Goal: Communication & Community: Answer question/provide support

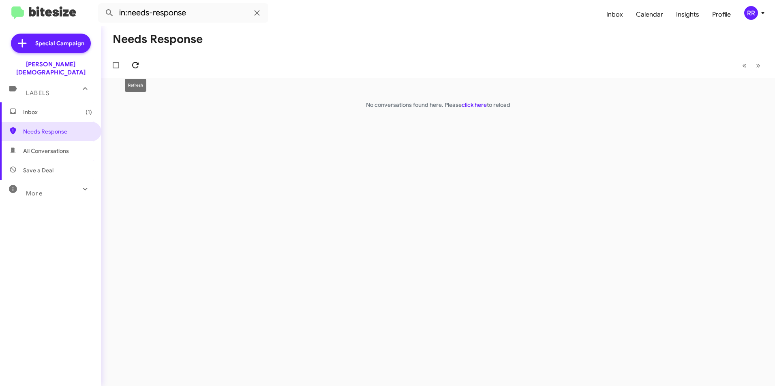
click at [134, 63] on icon at bounding box center [135, 65] width 6 height 6
click at [38, 128] on span "Needs Response" at bounding box center [57, 132] width 69 height 8
drag, startPoint x: 61, startPoint y: 131, endPoint x: 66, endPoint y: 124, distance: 9.3
click at [61, 131] on span "Needs Response" at bounding box center [50, 131] width 101 height 19
click at [134, 67] on icon at bounding box center [135, 65] width 10 height 10
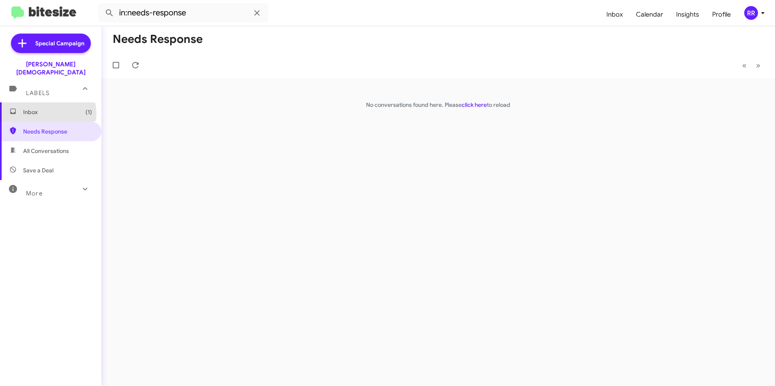
click at [44, 108] on span "Inbox (1)" at bounding box center [57, 112] width 69 height 8
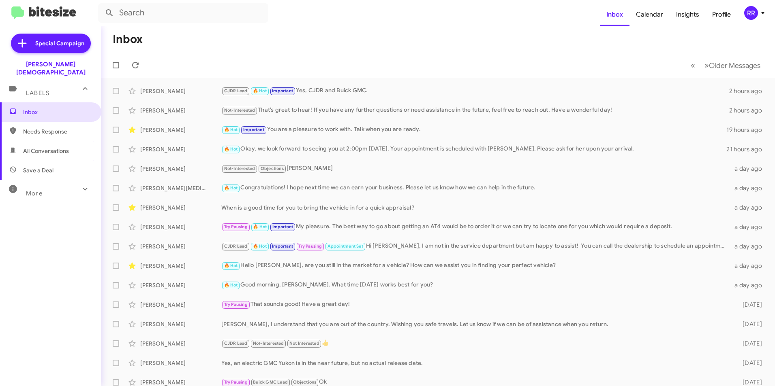
click at [41, 128] on span "Needs Response" at bounding box center [57, 132] width 69 height 8
type input "in:needs-response"
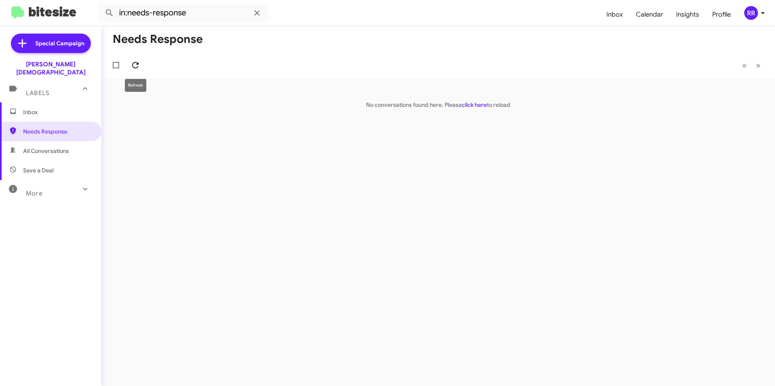
click at [132, 71] on button at bounding box center [135, 65] width 16 height 16
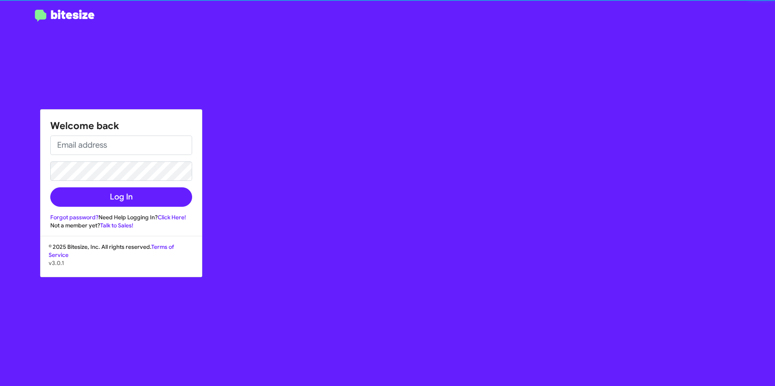
type input "[DATE][EMAIL_ADDRESS][DATE][PERSON_NAME][DOMAIN_NAME]"
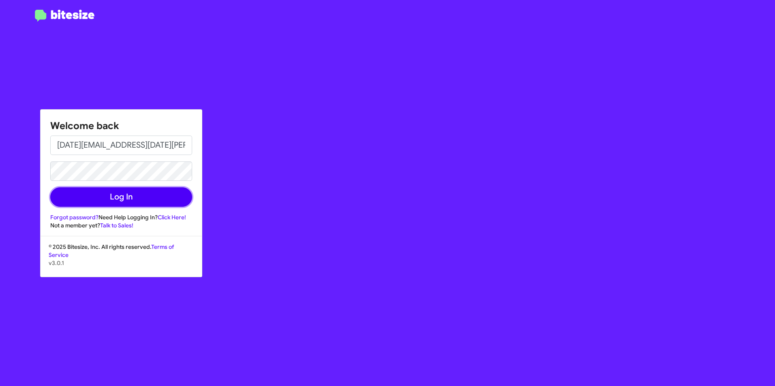
click at [107, 199] on button "Log In" at bounding box center [121, 197] width 142 height 19
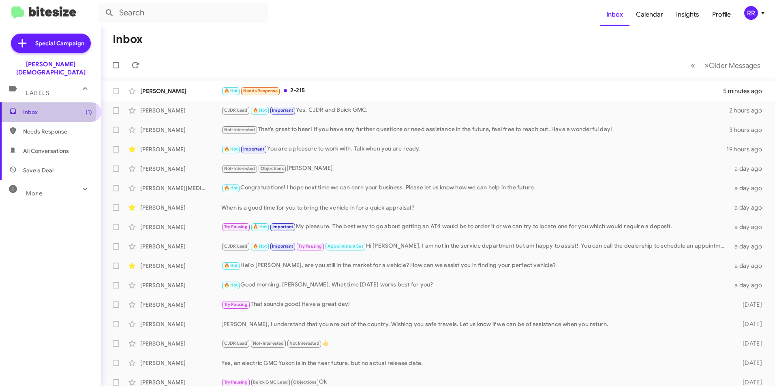
click at [41, 108] on span "Inbox (1)" at bounding box center [57, 112] width 69 height 8
click at [36, 128] on span "Needs Response" at bounding box center [57, 132] width 69 height 8
type input "in:needs-response"
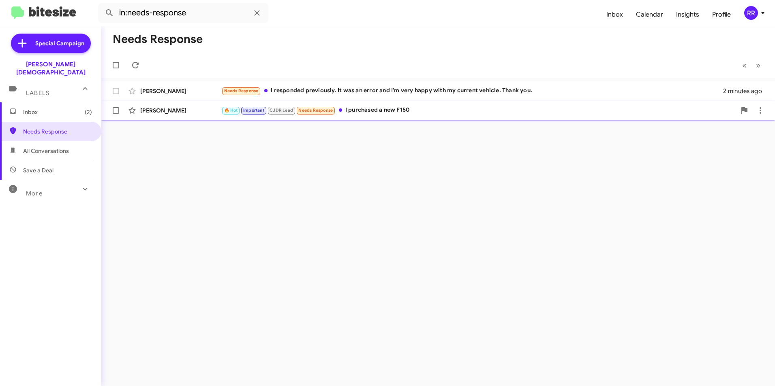
click at [164, 111] on div "[PERSON_NAME]" at bounding box center [180, 111] width 81 height 8
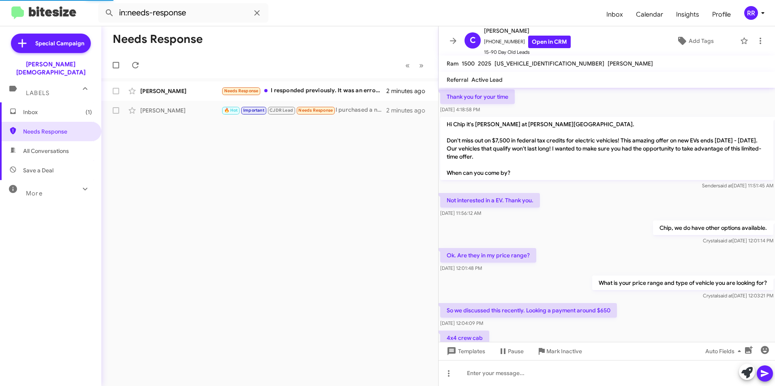
scroll to position [394, 0]
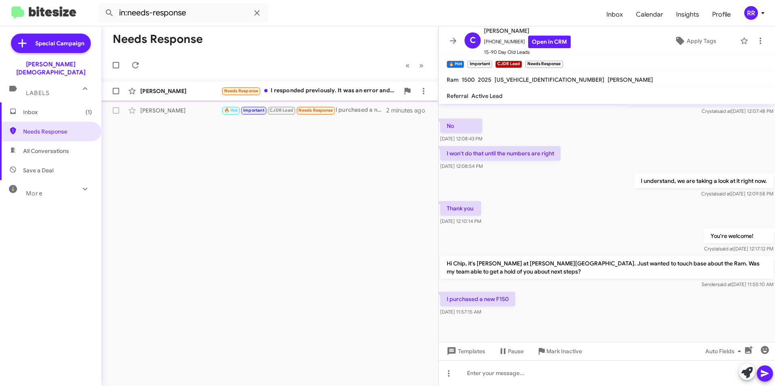
click at [166, 92] on div "[PERSON_NAME]" at bounding box center [180, 91] width 81 height 8
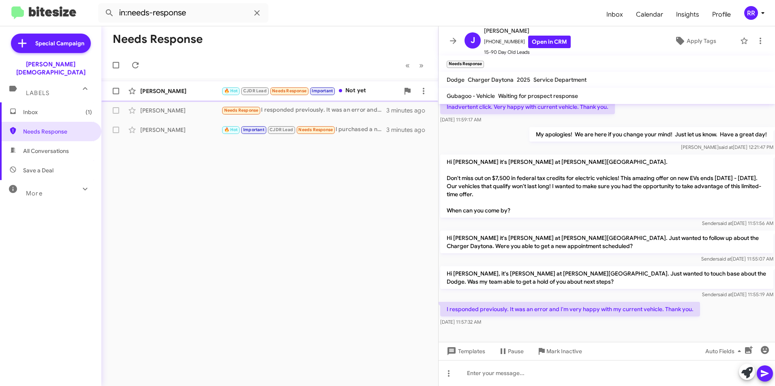
click at [185, 90] on div "[PERSON_NAME]" at bounding box center [180, 91] width 81 height 8
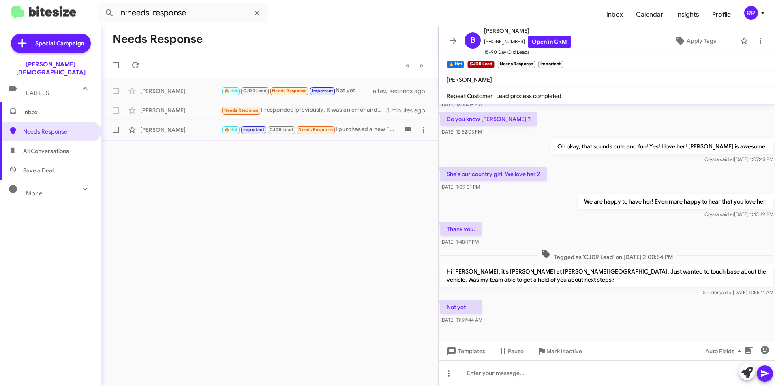
click at [167, 130] on div "[PERSON_NAME]" at bounding box center [180, 130] width 81 height 8
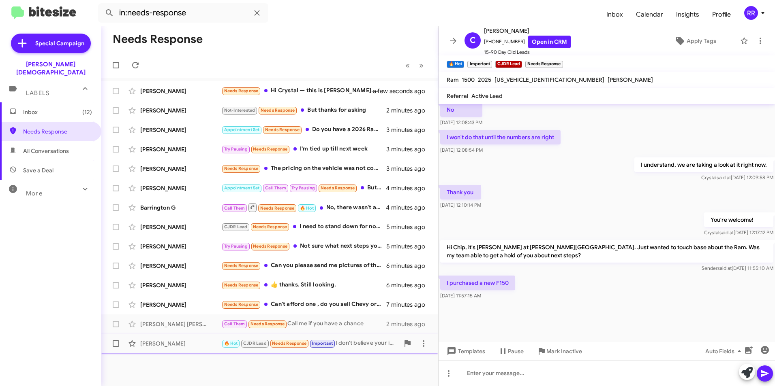
click at [175, 342] on div "[PERSON_NAME]" at bounding box center [180, 344] width 81 height 8
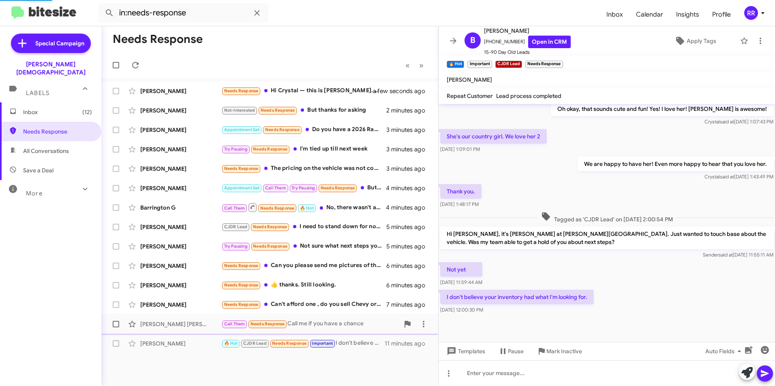
scroll to position [207, 0]
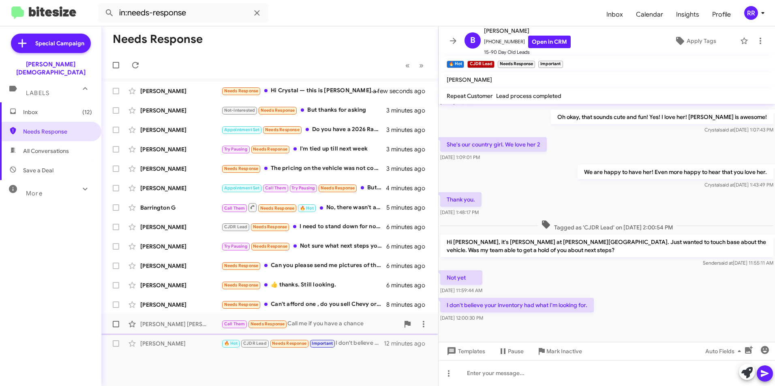
click at [157, 327] on div "[PERSON_NAME] [PERSON_NAME]" at bounding box center [180, 324] width 81 height 8
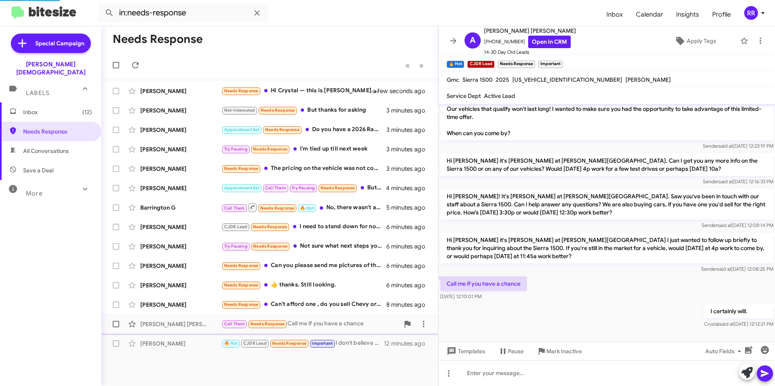
scroll to position [36, 0]
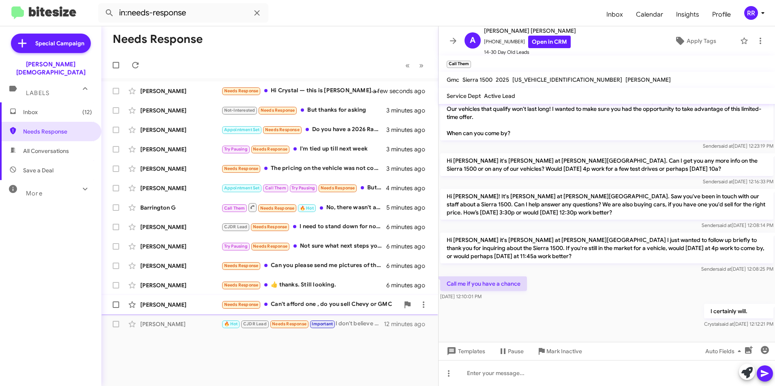
click at [181, 305] on div "[PERSON_NAME]" at bounding box center [180, 305] width 81 height 8
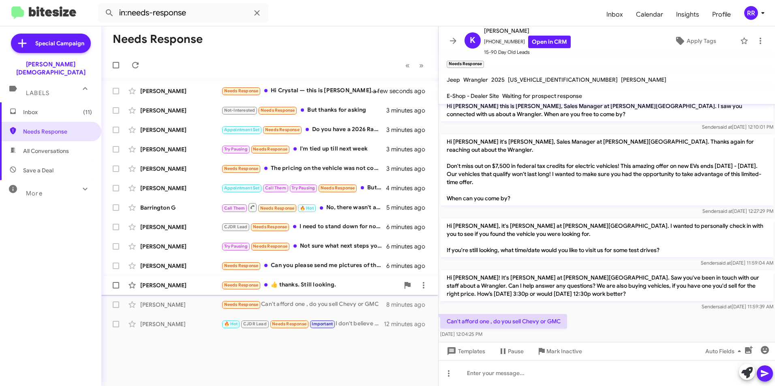
click at [167, 284] on div "[PERSON_NAME]" at bounding box center [180, 286] width 81 height 8
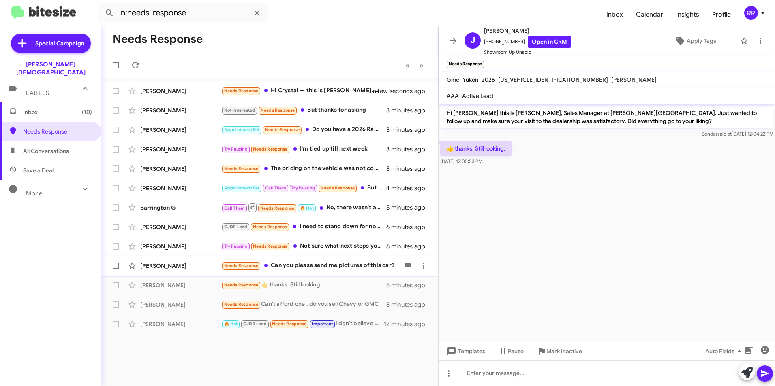
click at [159, 264] on div "[PERSON_NAME]" at bounding box center [180, 266] width 81 height 8
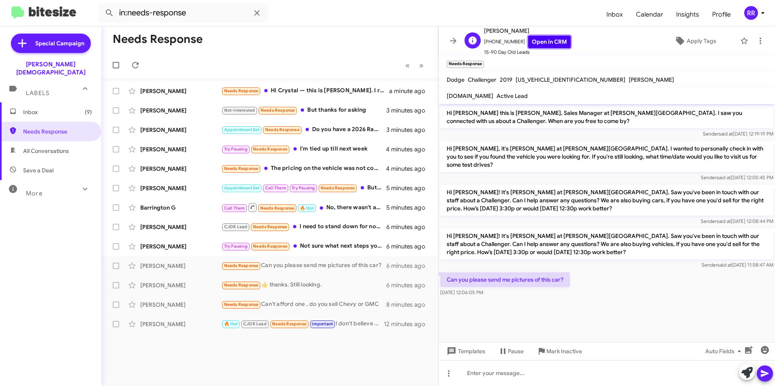
click at [553, 42] on link "Open in CRM" at bounding box center [549, 42] width 43 height 13
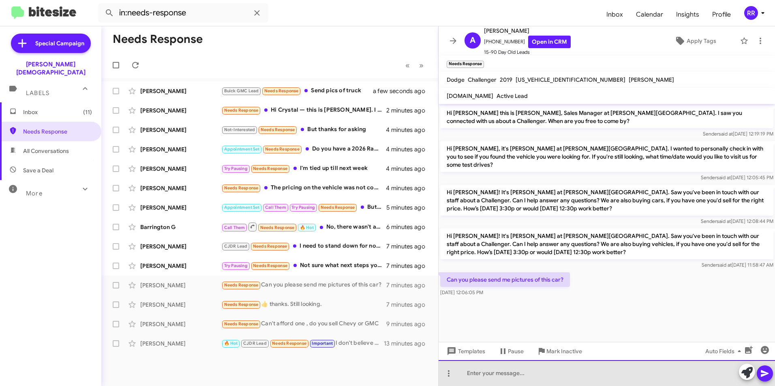
click at [503, 372] on div at bounding box center [606, 374] width 336 height 26
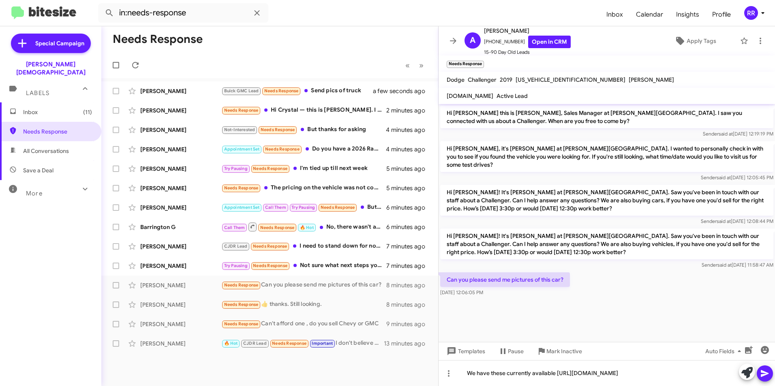
click at [762, 374] on icon at bounding box center [765, 374] width 10 height 10
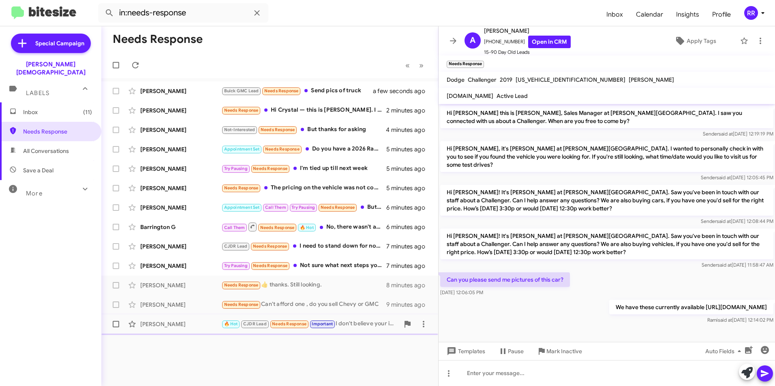
click at [158, 321] on div "[PERSON_NAME]" at bounding box center [180, 324] width 81 height 8
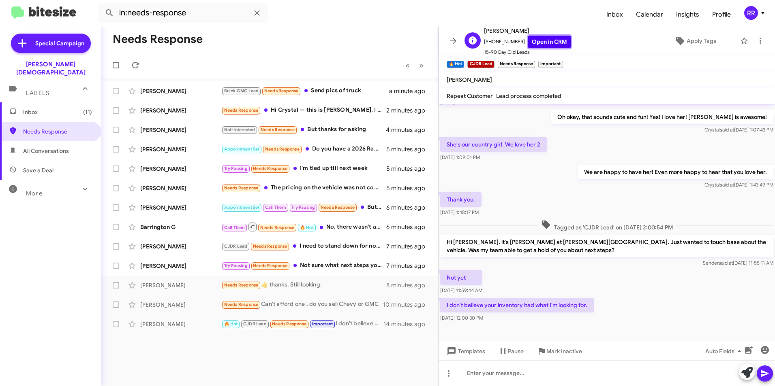
click at [551, 39] on link "Open in CRM" at bounding box center [549, 42] width 43 height 13
click at [471, 381] on div at bounding box center [606, 374] width 336 height 26
click at [765, 373] on icon at bounding box center [764, 374] width 8 height 7
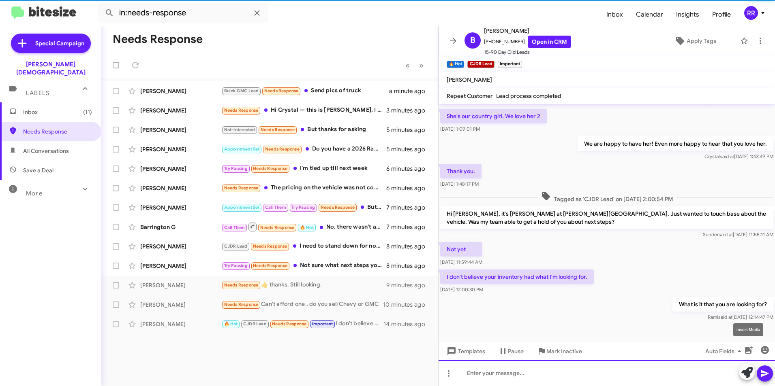
scroll to position [236, 0]
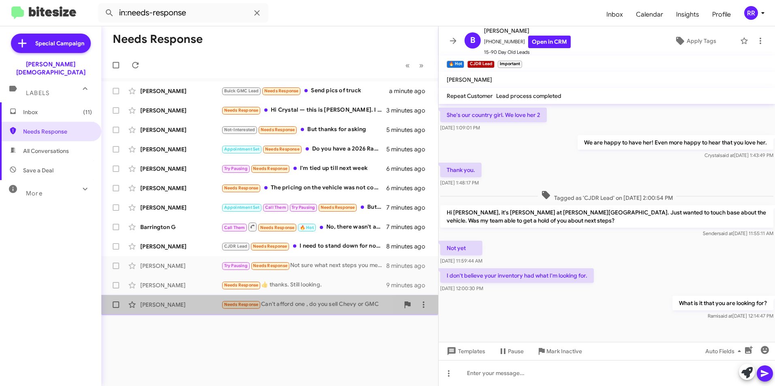
click at [158, 303] on div "[PERSON_NAME]" at bounding box center [180, 305] width 81 height 8
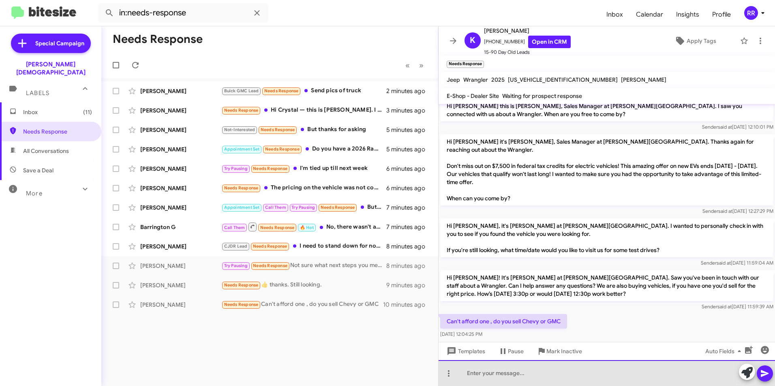
click at [509, 374] on div at bounding box center [606, 374] width 336 height 26
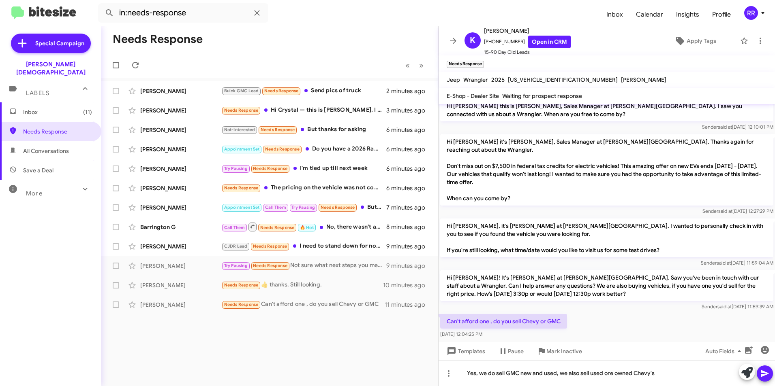
click at [765, 374] on icon at bounding box center [765, 374] width 10 height 10
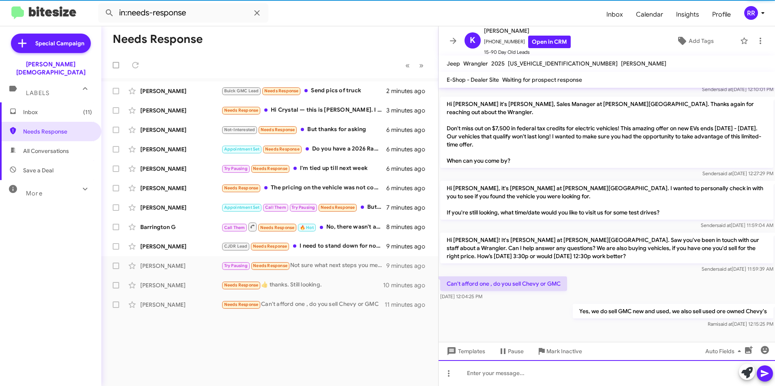
scroll to position [20, 0]
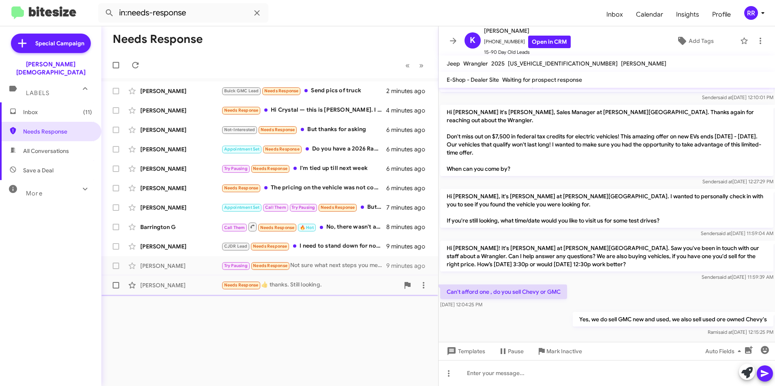
click at [159, 287] on div "[PERSON_NAME]" at bounding box center [180, 286] width 81 height 8
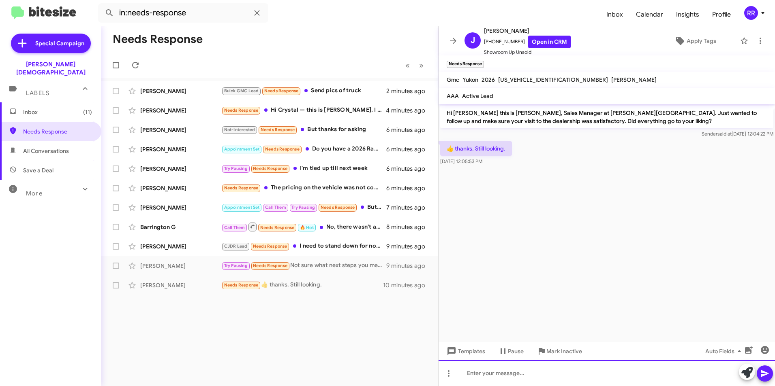
click at [503, 373] on div at bounding box center [606, 374] width 336 height 26
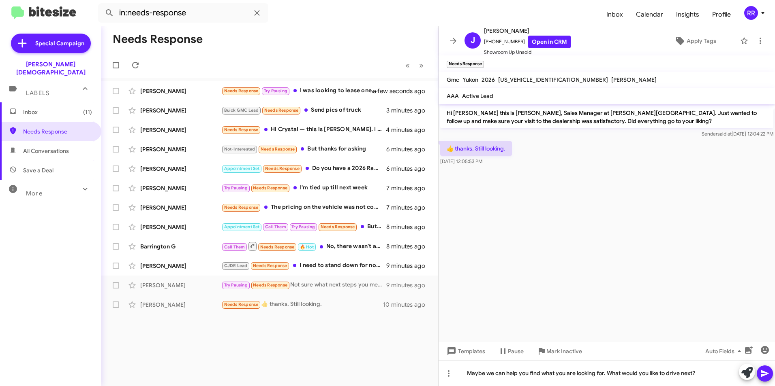
click at [759, 371] on button at bounding box center [764, 374] width 16 height 16
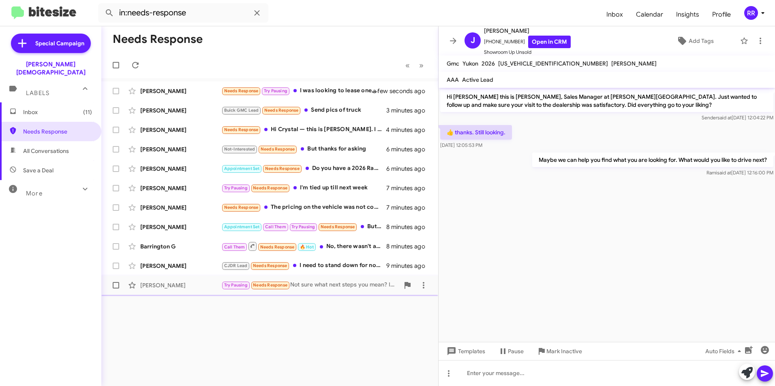
click at [164, 284] on div "[PERSON_NAME]" at bounding box center [180, 286] width 81 height 8
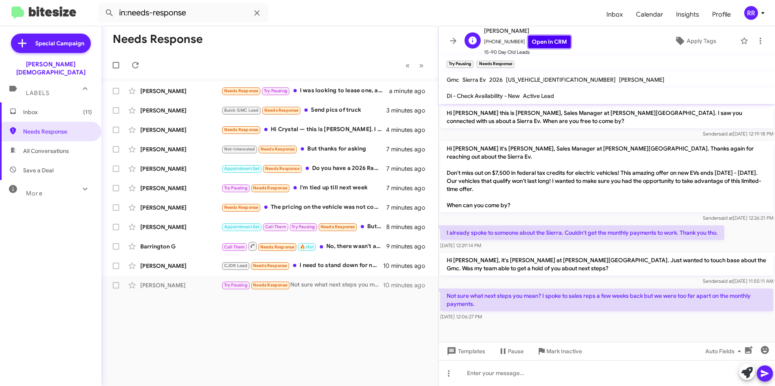
click at [539, 39] on link "Open in CRM" at bounding box center [549, 42] width 43 height 13
click at [498, 375] on div at bounding box center [606, 374] width 336 height 26
click at [763, 371] on icon at bounding box center [765, 374] width 10 height 10
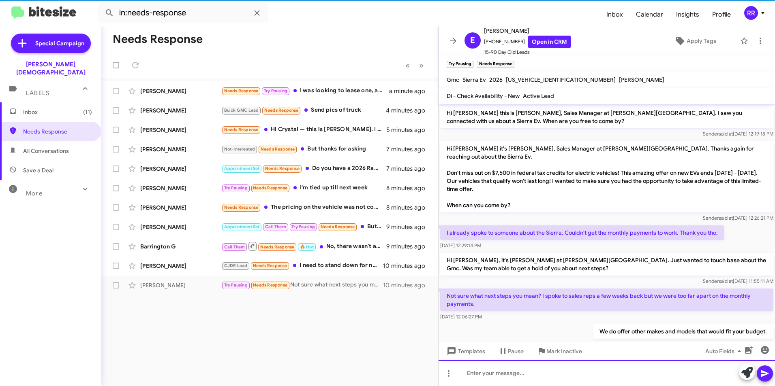
scroll to position [12, 0]
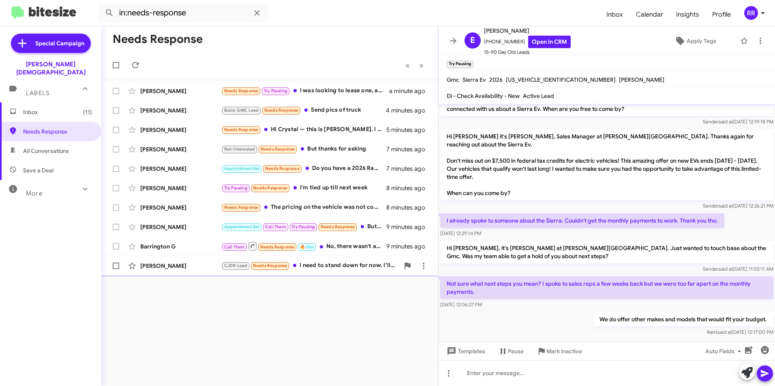
click at [163, 264] on div "[PERSON_NAME]" at bounding box center [180, 266] width 81 height 8
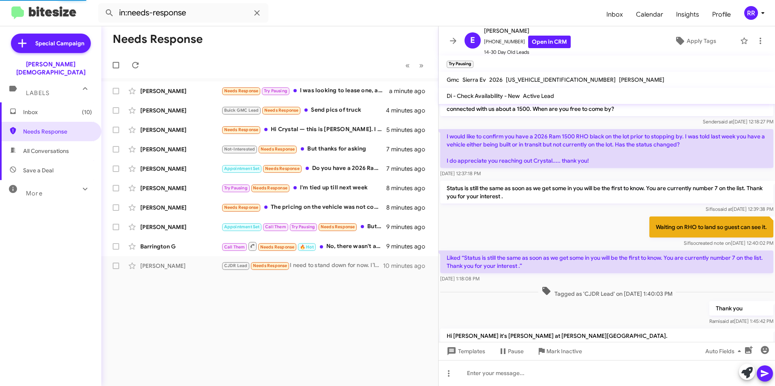
scroll to position [157, 0]
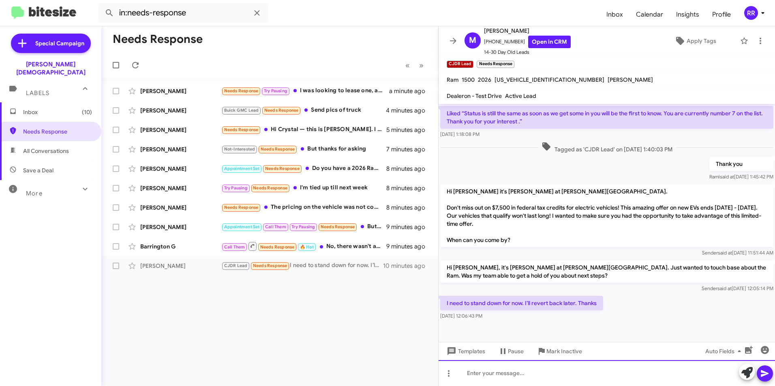
click at [523, 379] on div at bounding box center [606, 374] width 336 height 26
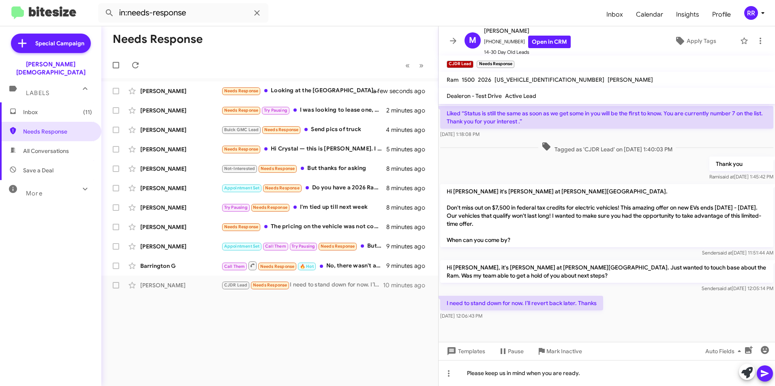
drag, startPoint x: 763, startPoint y: 372, endPoint x: 739, endPoint y: 374, distance: 24.4
click at [762, 372] on icon at bounding box center [764, 374] width 8 height 7
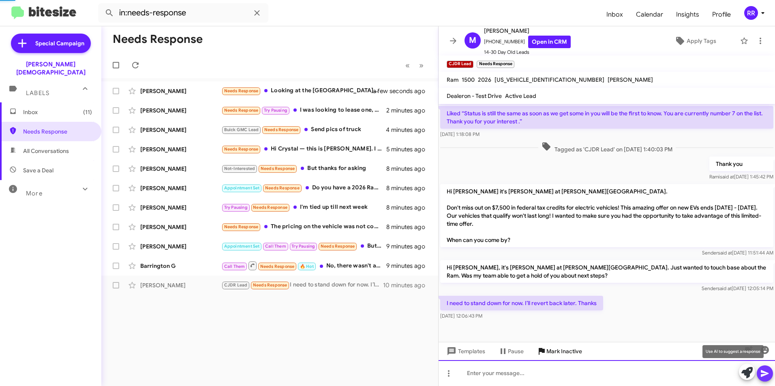
scroll to position [0, 0]
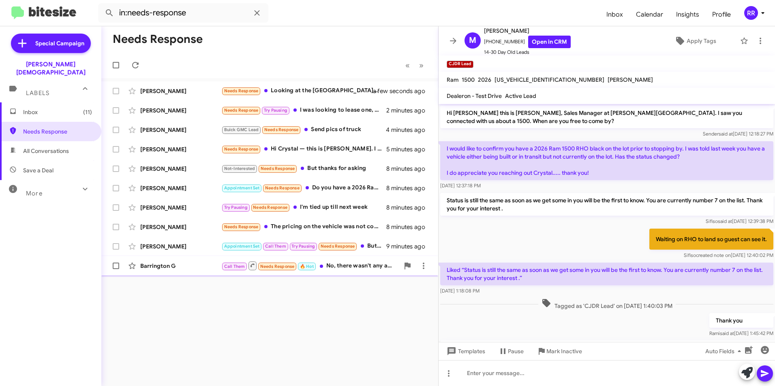
click at [147, 267] on div "Barrington G" at bounding box center [180, 266] width 81 height 8
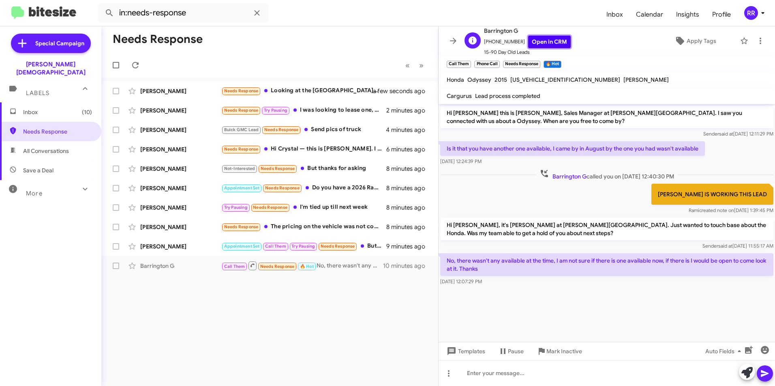
click at [544, 42] on link "Open in CRM" at bounding box center [549, 42] width 43 height 13
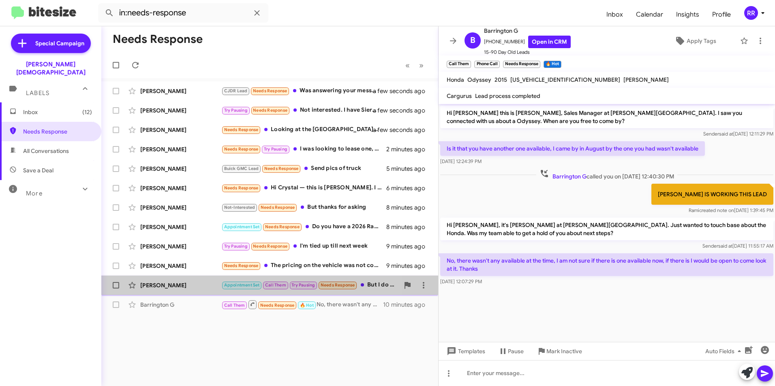
click at [162, 284] on div "[PERSON_NAME]" at bounding box center [180, 286] width 81 height 8
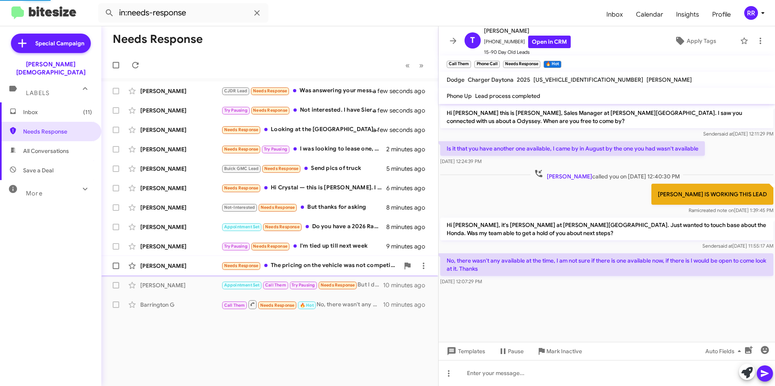
scroll to position [76, 0]
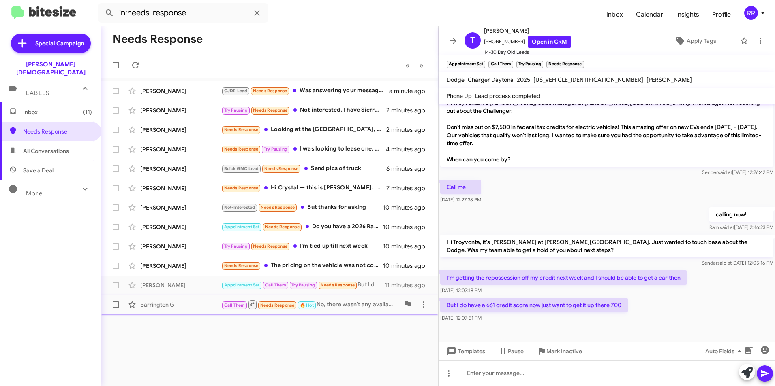
click at [170, 304] on div "Barrington G" at bounding box center [180, 305] width 81 height 8
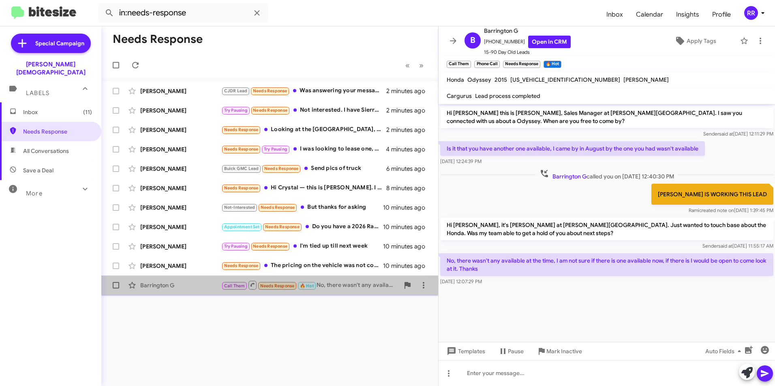
click at [175, 286] on div "Barrington G" at bounding box center [180, 286] width 81 height 8
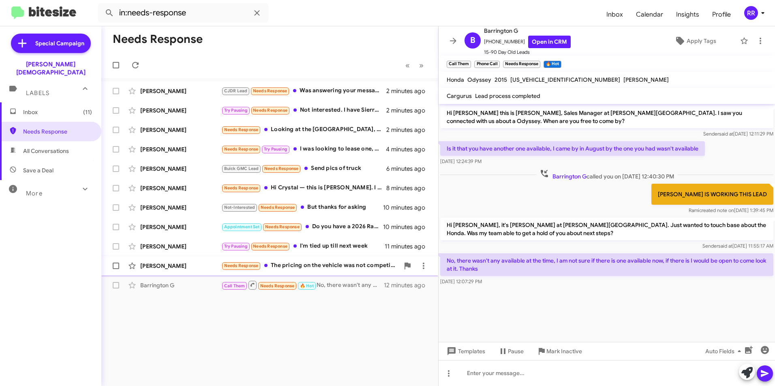
click at [161, 267] on div "[PERSON_NAME]" at bounding box center [180, 266] width 81 height 8
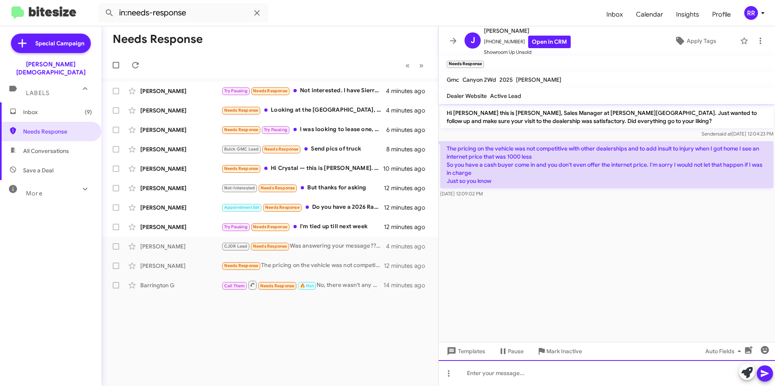
click at [509, 369] on div at bounding box center [606, 374] width 336 height 26
click at [163, 268] on div "[PERSON_NAME]" at bounding box center [180, 266] width 81 height 8
click at [154, 283] on div "Barrington G" at bounding box center [180, 286] width 81 height 8
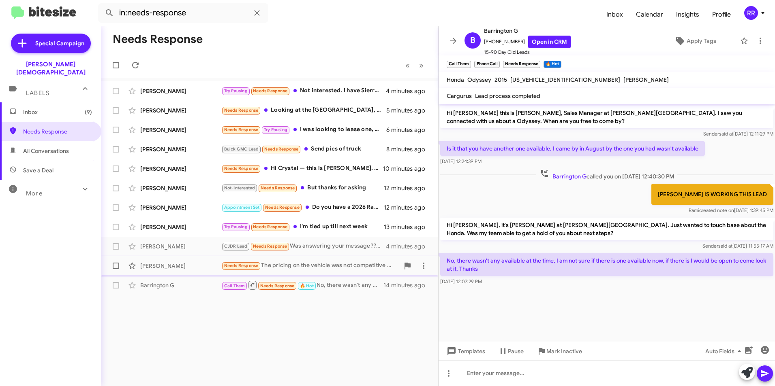
click at [153, 265] on div "[PERSON_NAME]" at bounding box center [180, 266] width 81 height 8
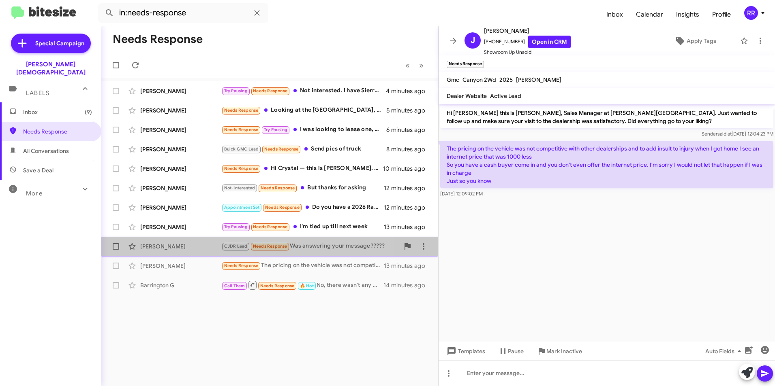
click at [159, 249] on div "[PERSON_NAME]" at bounding box center [180, 247] width 81 height 8
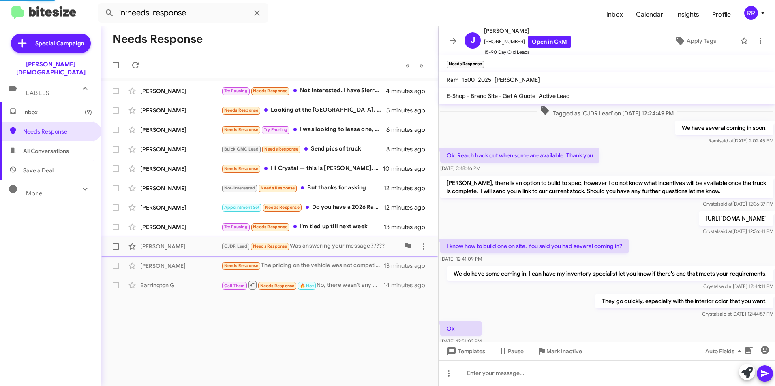
scroll to position [441, 0]
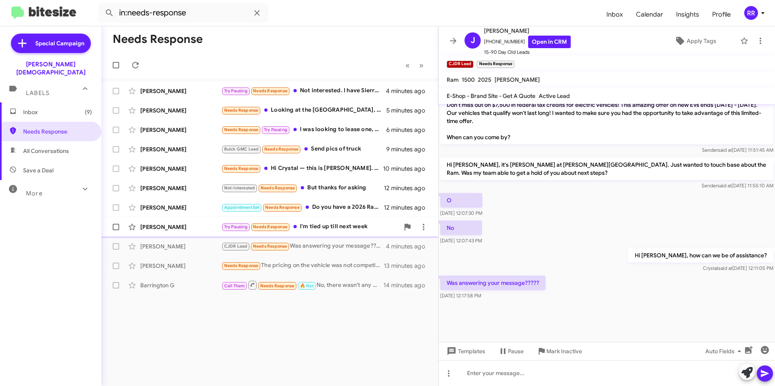
click at [162, 226] on div "[PERSON_NAME]" at bounding box center [180, 227] width 81 height 8
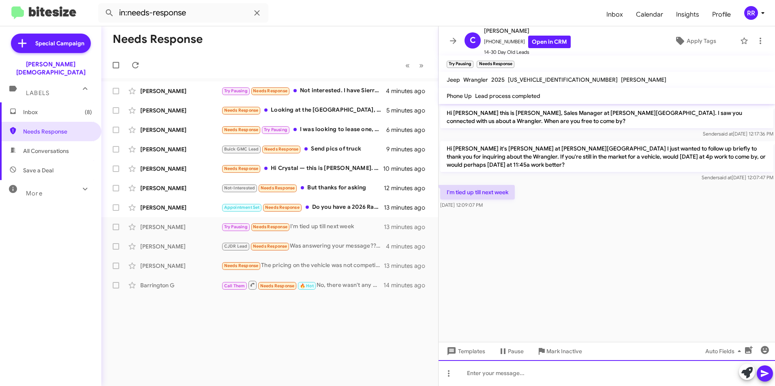
click at [491, 375] on div at bounding box center [606, 374] width 336 height 26
click at [763, 373] on icon at bounding box center [764, 374] width 8 height 7
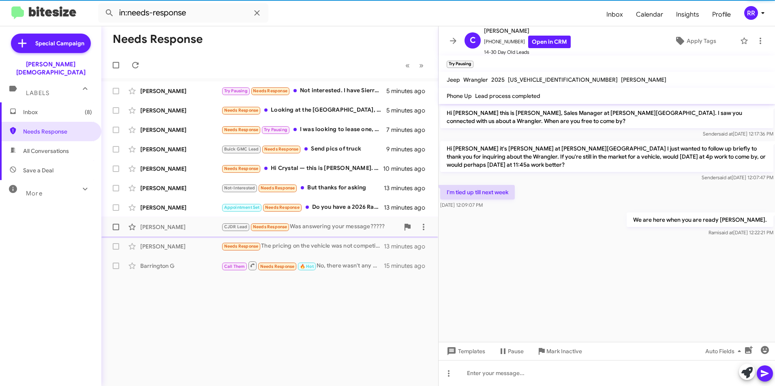
click at [164, 228] on div "[PERSON_NAME]" at bounding box center [180, 227] width 81 height 8
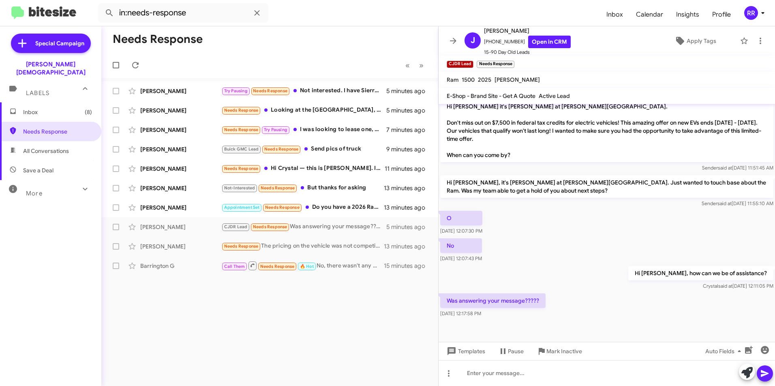
scroll to position [401, 0]
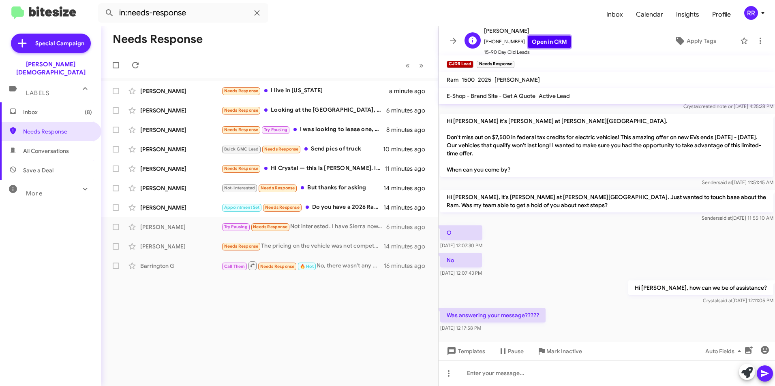
click at [542, 36] on link "Open in CRM" at bounding box center [549, 42] width 43 height 13
click at [446, 376] on icon at bounding box center [449, 374] width 10 height 10
click at [468, 351] on button "note" at bounding box center [465, 352] width 50 height 19
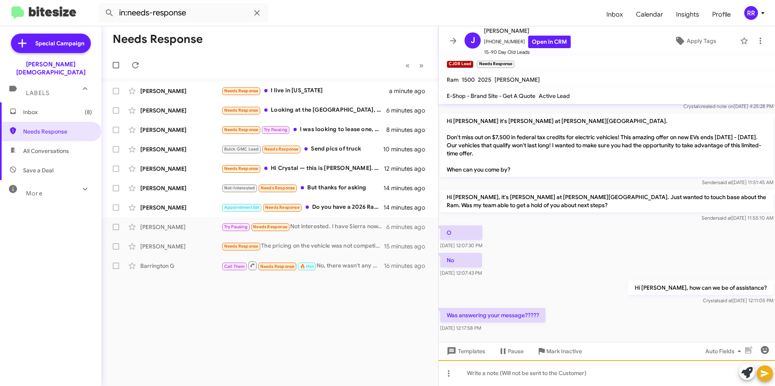
drag, startPoint x: 483, startPoint y: 376, endPoint x: 478, endPoint y: 376, distance: 5.3
click at [483, 376] on div at bounding box center [606, 374] width 336 height 26
click at [759, 374] on button at bounding box center [764, 374] width 16 height 16
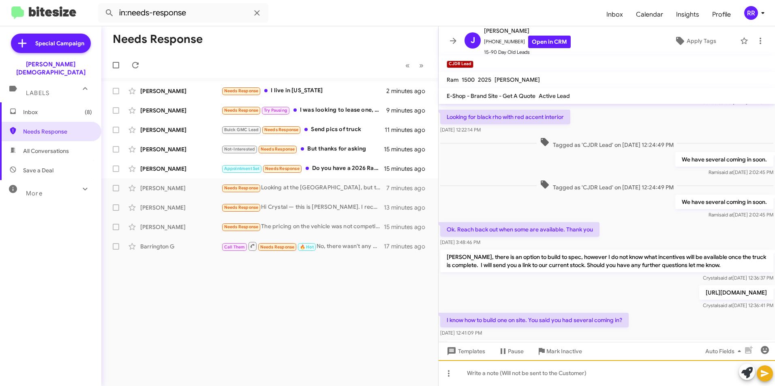
scroll to position [162, 0]
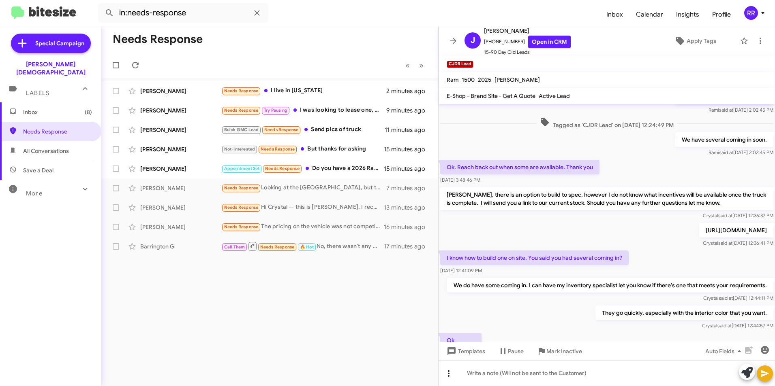
click at [447, 374] on icon at bounding box center [449, 374] width 10 height 10
click at [461, 335] on button "reply" at bounding box center [465, 333] width 50 height 19
click at [491, 375] on div at bounding box center [606, 374] width 336 height 26
click at [761, 374] on icon at bounding box center [765, 374] width 10 height 10
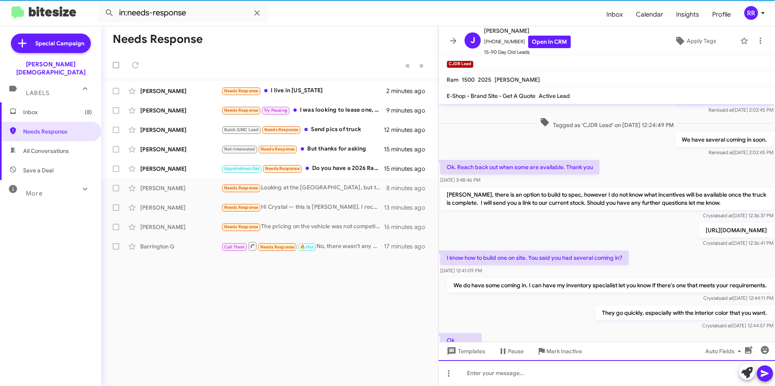
scroll to position [0, 0]
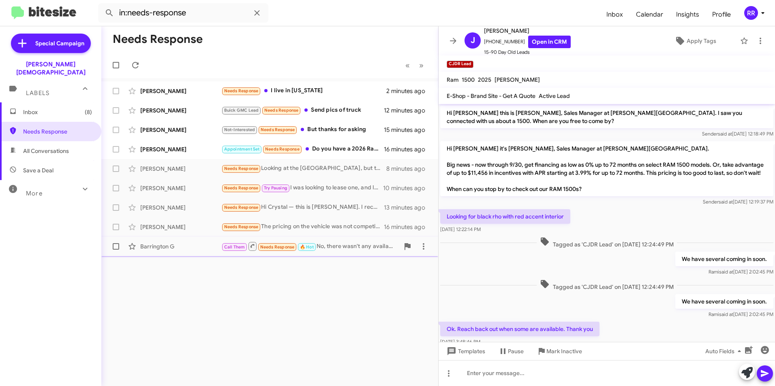
click at [154, 247] on div "Barrington G" at bounding box center [180, 247] width 81 height 8
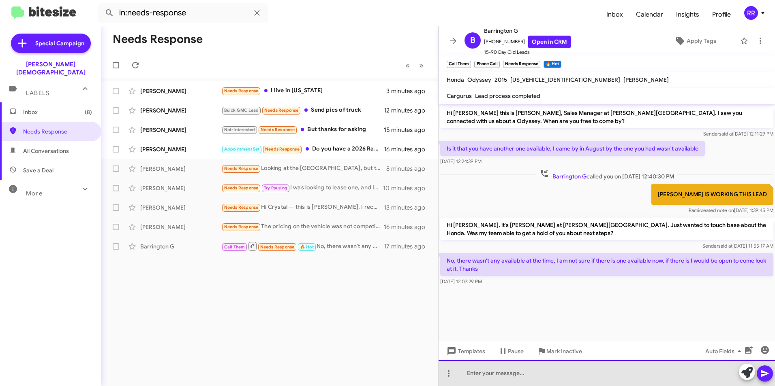
click at [505, 377] on div at bounding box center [606, 374] width 336 height 26
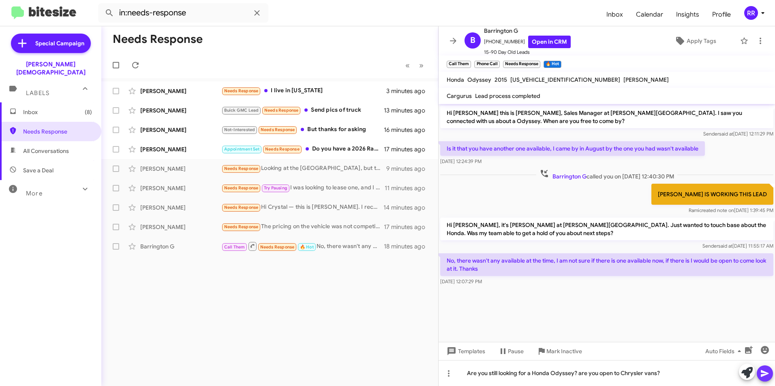
click at [762, 371] on icon at bounding box center [765, 374] width 10 height 10
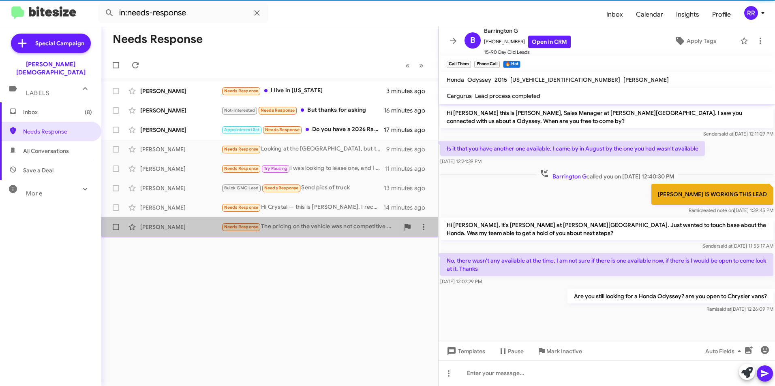
click at [160, 229] on div "[PERSON_NAME]" at bounding box center [180, 227] width 81 height 8
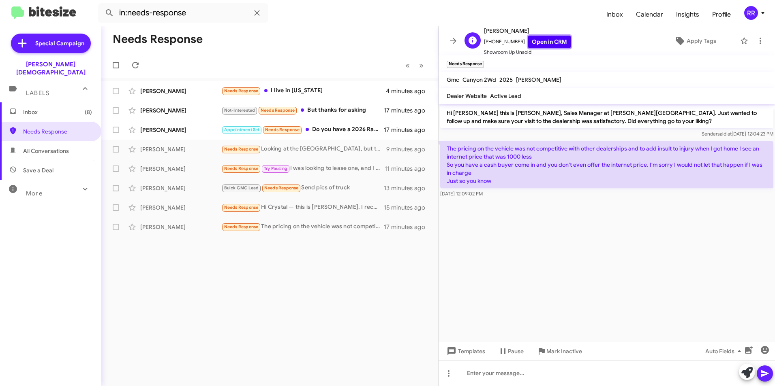
click at [543, 44] on link "Open in CRM" at bounding box center [549, 42] width 43 height 13
click at [161, 207] on div "[PERSON_NAME]" at bounding box center [180, 208] width 81 height 8
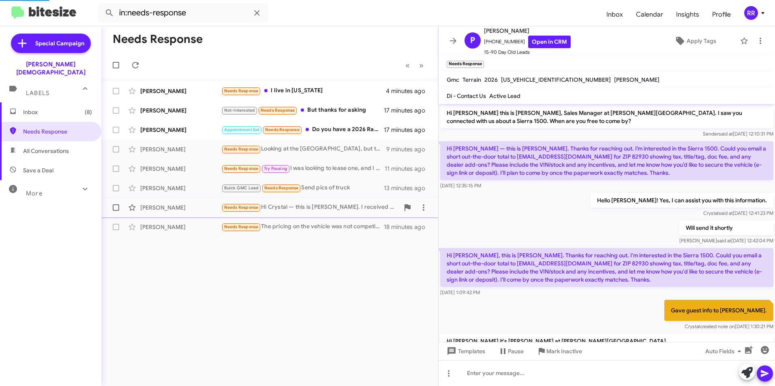
scroll to position [172, 0]
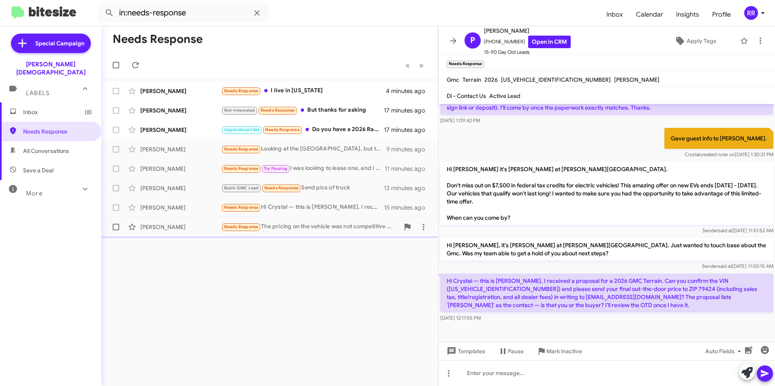
click at [164, 232] on div "[PERSON_NAME] Needs Response The pricing on the vehicle was not competitive wit…" at bounding box center [270, 227] width 324 height 16
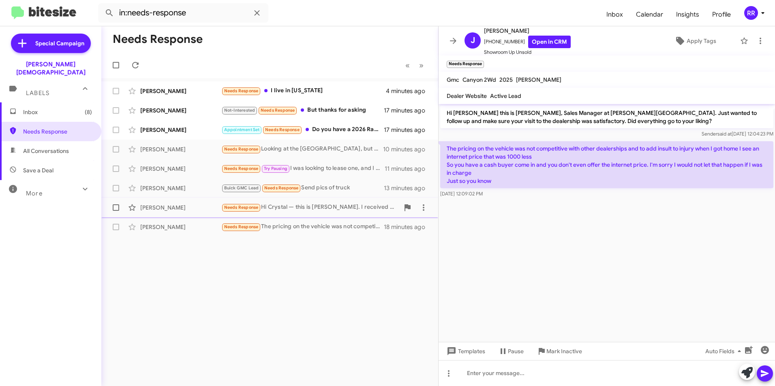
click at [147, 208] on div "[PERSON_NAME]" at bounding box center [180, 208] width 81 height 8
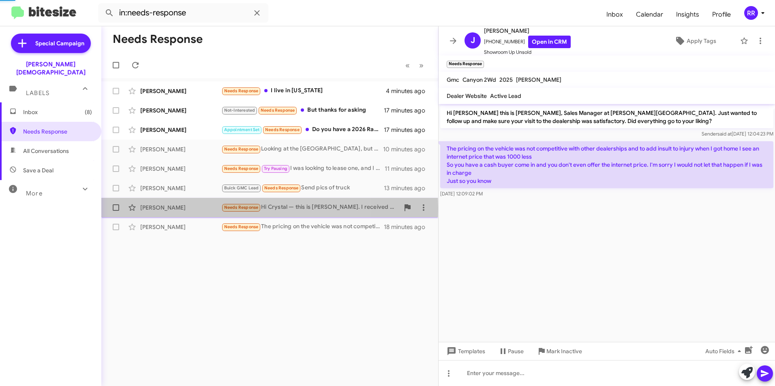
scroll to position [172, 0]
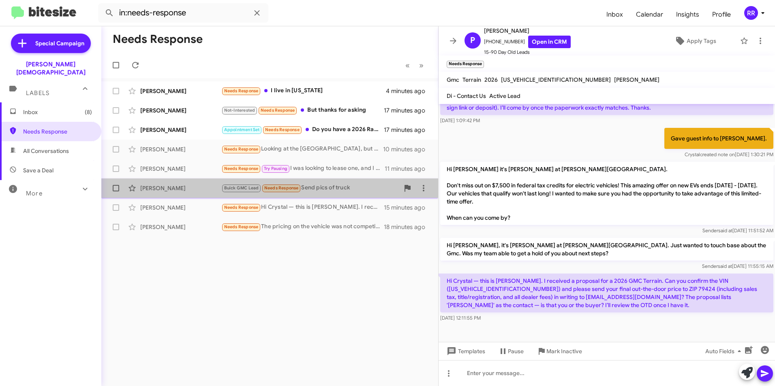
click at [163, 192] on div "[PERSON_NAME]" at bounding box center [180, 188] width 81 height 8
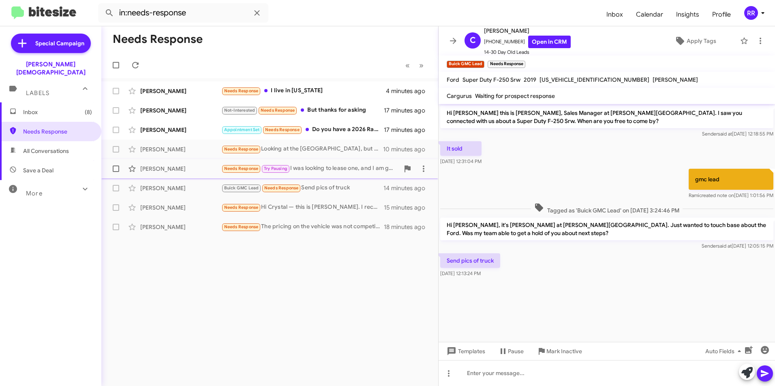
click at [156, 171] on div "[PERSON_NAME]" at bounding box center [180, 169] width 81 height 8
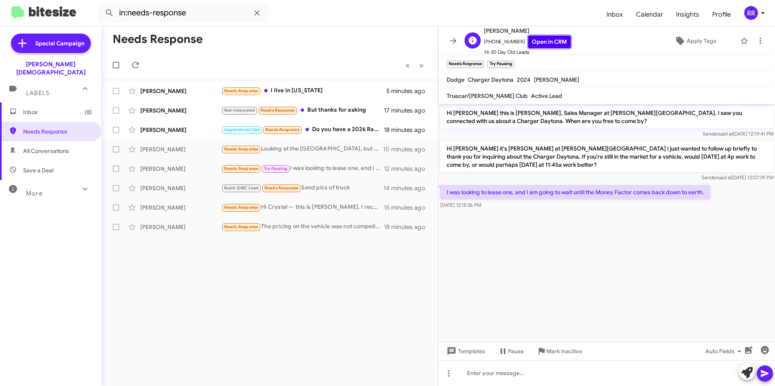
click at [546, 38] on link "Open in CRM" at bounding box center [549, 42] width 43 height 13
click at [486, 372] on div at bounding box center [606, 374] width 336 height 26
drag, startPoint x: 766, startPoint y: 373, endPoint x: 763, endPoint y: 384, distance: 12.2
click at [766, 373] on icon at bounding box center [765, 374] width 10 height 10
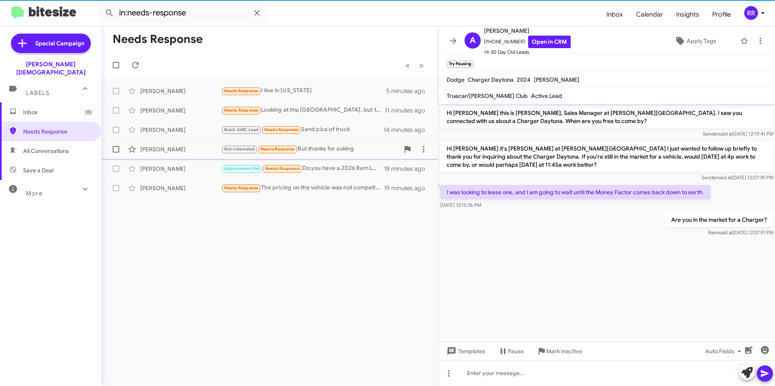
click at [172, 149] on div "[PERSON_NAME]" at bounding box center [180, 149] width 81 height 8
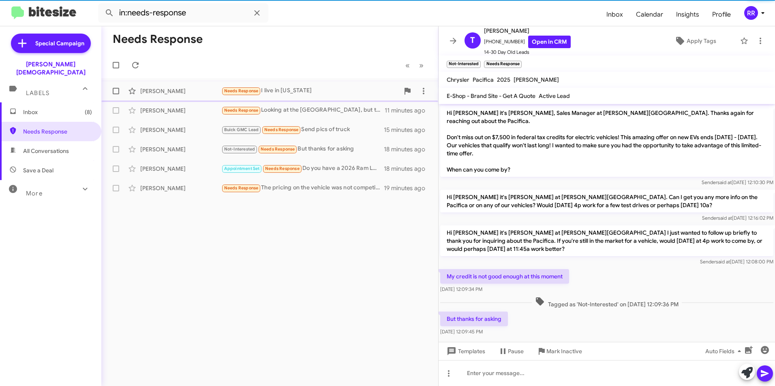
click at [154, 92] on div "[PERSON_NAME]" at bounding box center [180, 91] width 81 height 8
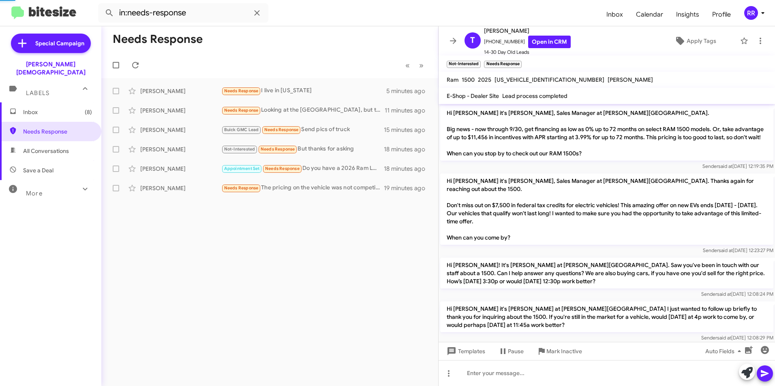
scroll to position [39, 0]
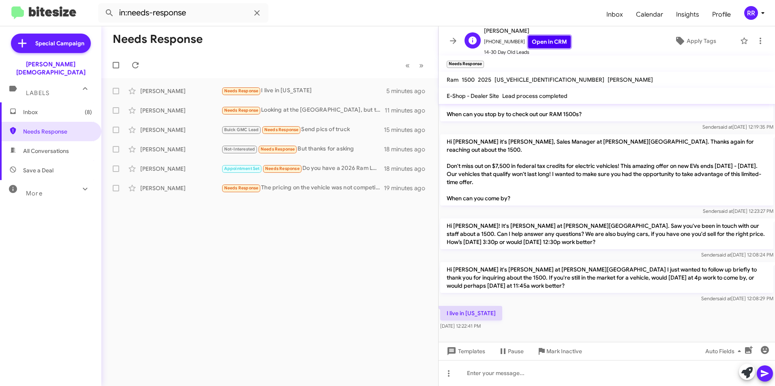
click at [550, 41] on link "Open in CRM" at bounding box center [549, 42] width 43 height 13
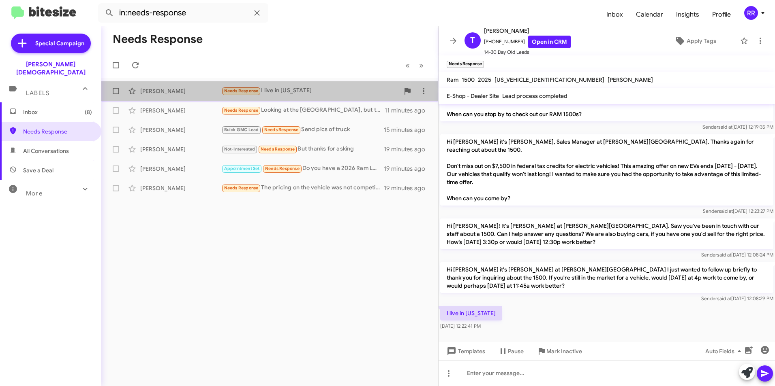
click at [167, 94] on div "[PERSON_NAME]" at bounding box center [180, 91] width 81 height 8
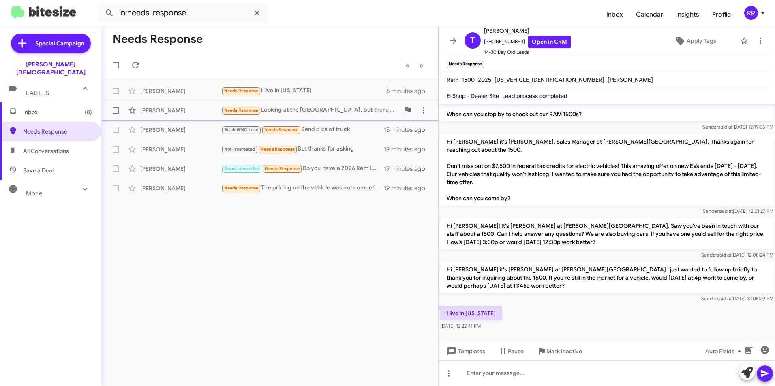
click at [172, 112] on div "[PERSON_NAME]" at bounding box center [180, 111] width 81 height 8
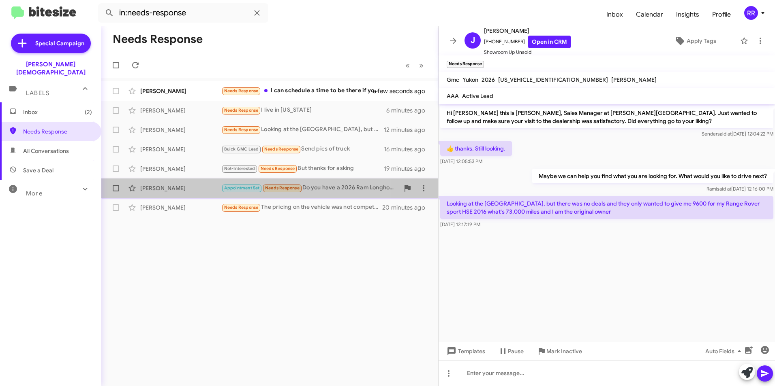
click at [157, 192] on div "[PERSON_NAME]" at bounding box center [180, 188] width 81 height 8
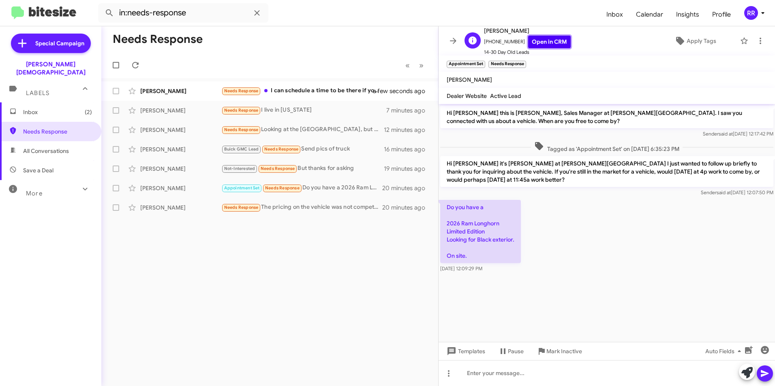
click at [542, 36] on link "Open in CRM" at bounding box center [549, 42] width 43 height 13
click at [477, 377] on div at bounding box center [606, 374] width 336 height 26
drag, startPoint x: 766, startPoint y: 376, endPoint x: 754, endPoint y: 373, distance: 12.2
click at [766, 375] on icon at bounding box center [765, 374] width 10 height 10
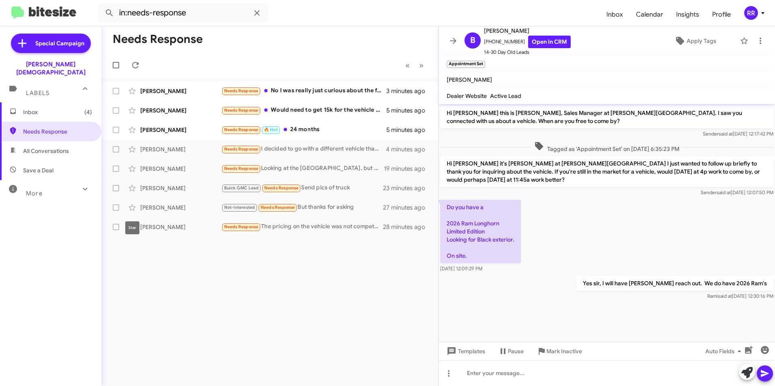
click at [136, 227] on div "Star" at bounding box center [132, 228] width 14 height 13
click at [154, 231] on div "[PERSON_NAME]" at bounding box center [180, 227] width 81 height 8
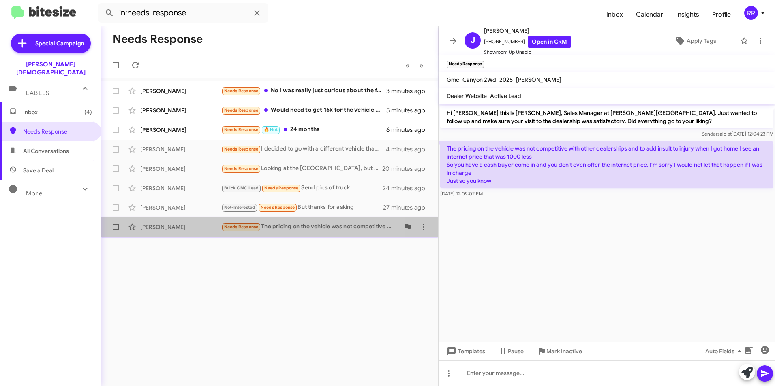
click at [164, 226] on div "[PERSON_NAME]" at bounding box center [180, 227] width 81 height 8
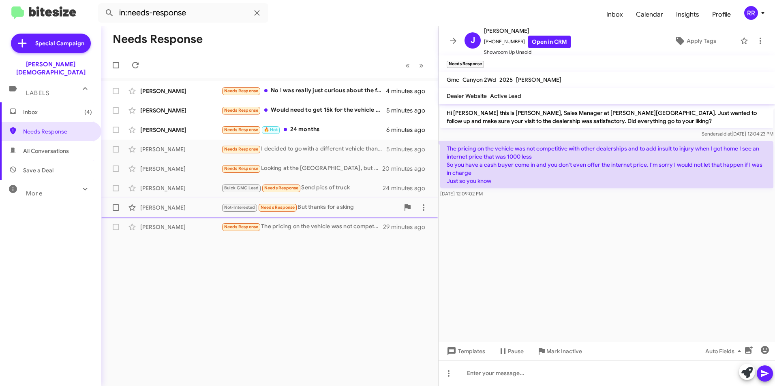
click at [163, 213] on div "[PERSON_NAME] Not-Interested Needs Response But thanks for asking 28 minutes ago" at bounding box center [270, 208] width 324 height 16
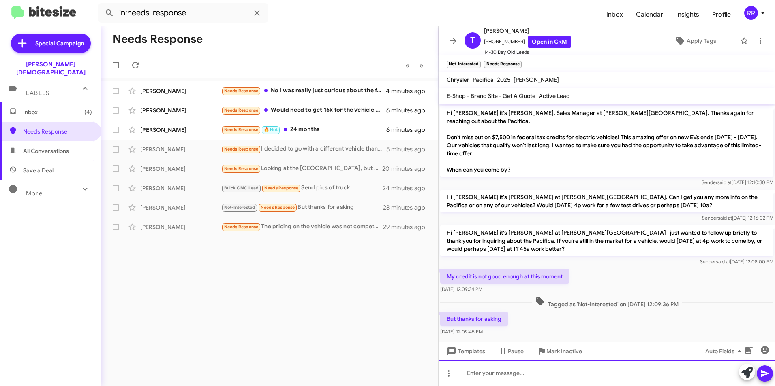
click at [473, 373] on div at bounding box center [606, 374] width 336 height 26
click at [764, 374] on icon at bounding box center [764, 374] width 8 height 7
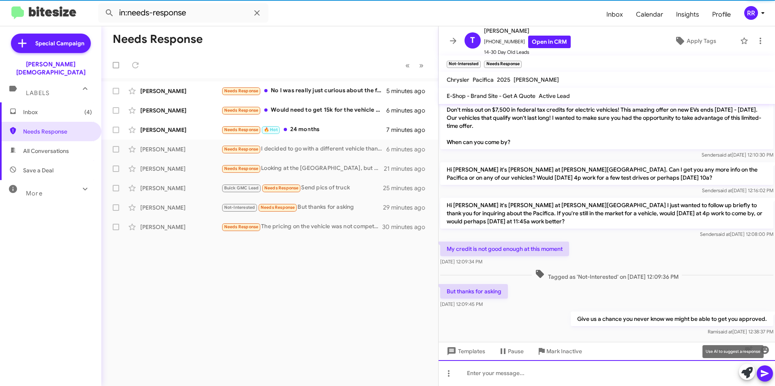
scroll to position [29, 0]
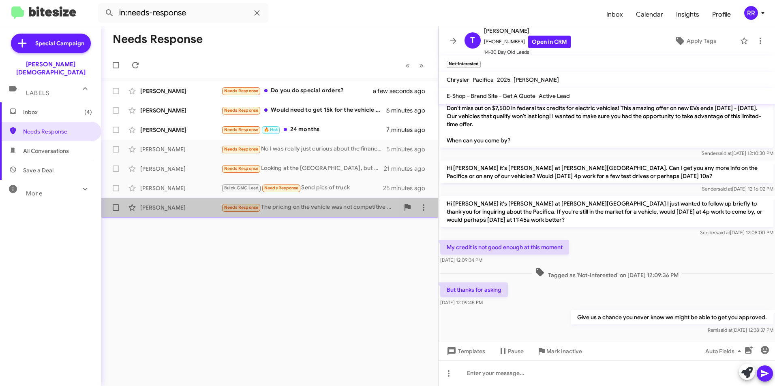
click at [161, 209] on div "[PERSON_NAME]" at bounding box center [180, 208] width 81 height 8
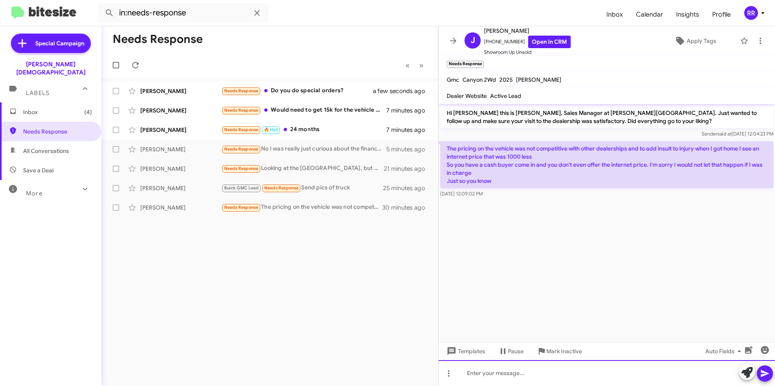
click at [501, 377] on div at bounding box center [606, 374] width 336 height 26
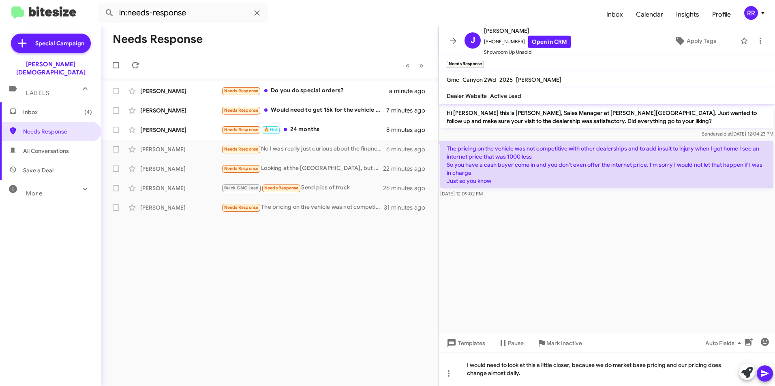
click at [764, 375] on icon at bounding box center [764, 374] width 8 height 7
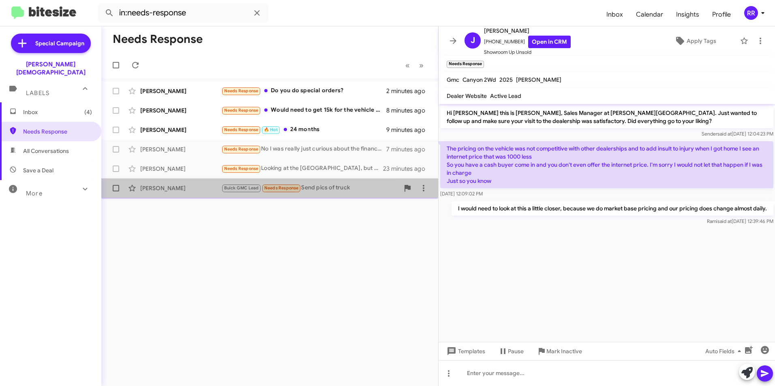
click at [160, 190] on div "[PERSON_NAME]" at bounding box center [180, 188] width 81 height 8
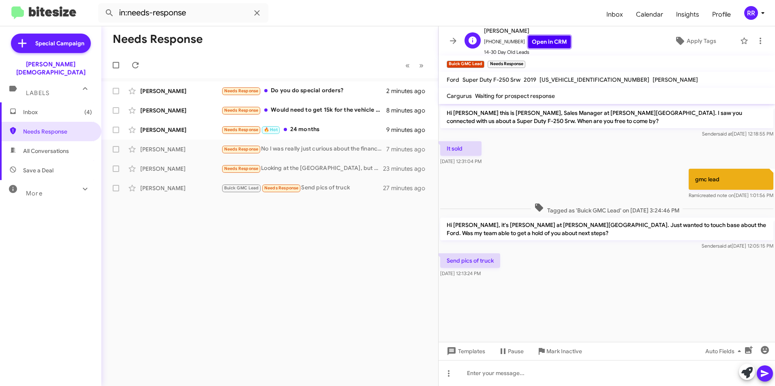
click at [544, 43] on link "Open in CRM" at bounding box center [549, 42] width 43 height 13
click at [51, 166] on span "Save a Deal" at bounding box center [38, 170] width 30 height 8
type input "in:not-interested"
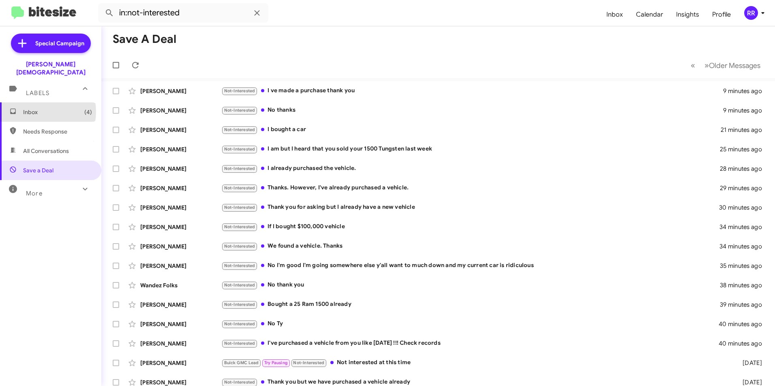
click at [37, 108] on span "Inbox (4)" at bounding box center [57, 112] width 69 height 8
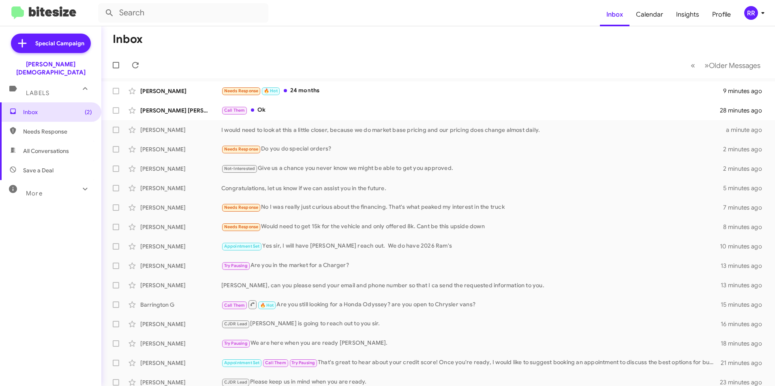
click at [44, 128] on span "Needs Response" at bounding box center [57, 132] width 69 height 8
type input "in:needs-response"
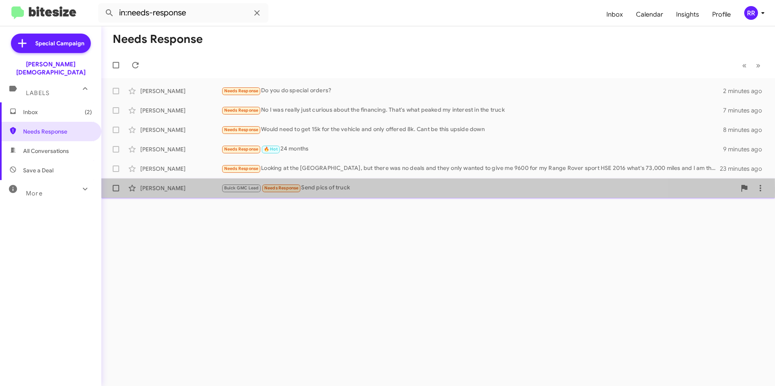
click at [155, 191] on div "[PERSON_NAME]" at bounding box center [180, 188] width 81 height 8
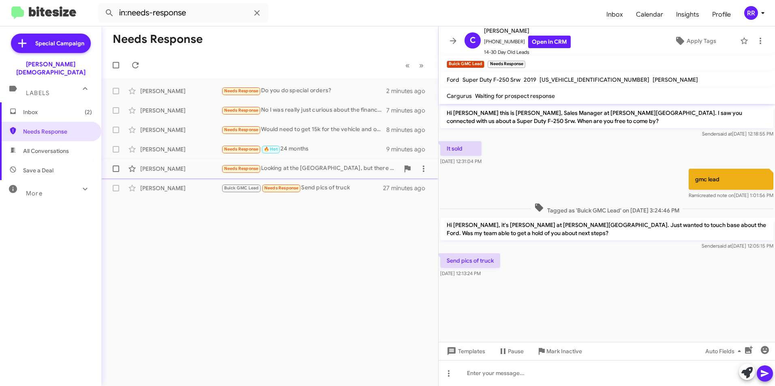
click at [145, 164] on div "[PERSON_NAME] Needs Response Looking at the [GEOGRAPHIC_DATA], but there was no…" at bounding box center [270, 169] width 324 height 16
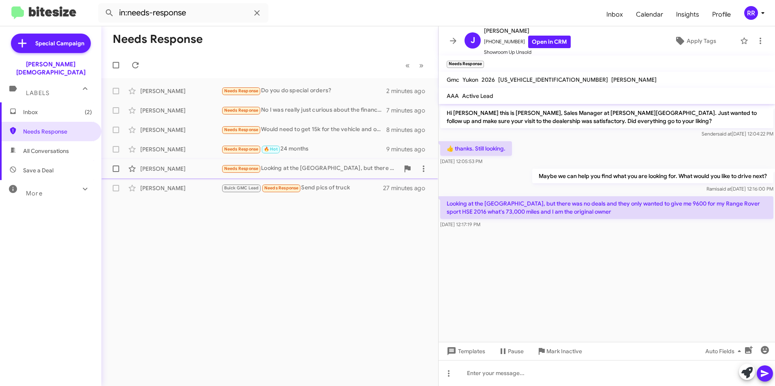
click at [150, 169] on div "[PERSON_NAME]" at bounding box center [180, 169] width 81 height 8
click at [151, 151] on div "[PERSON_NAME]" at bounding box center [180, 149] width 81 height 8
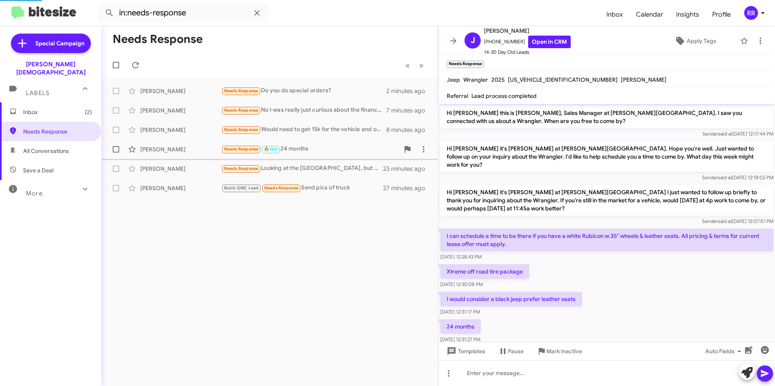
scroll to position [9, 0]
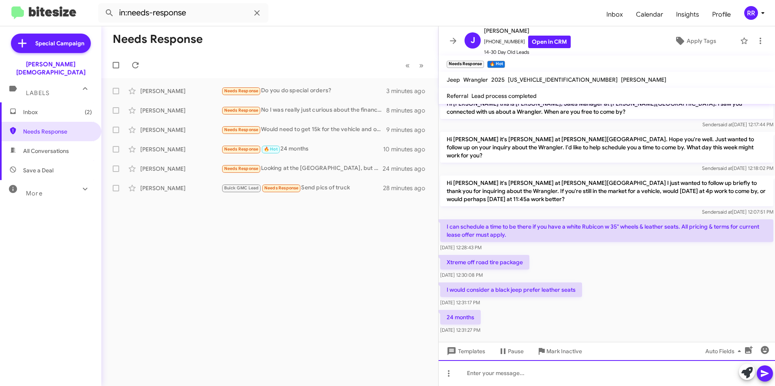
click at [501, 376] on div at bounding box center [606, 374] width 336 height 26
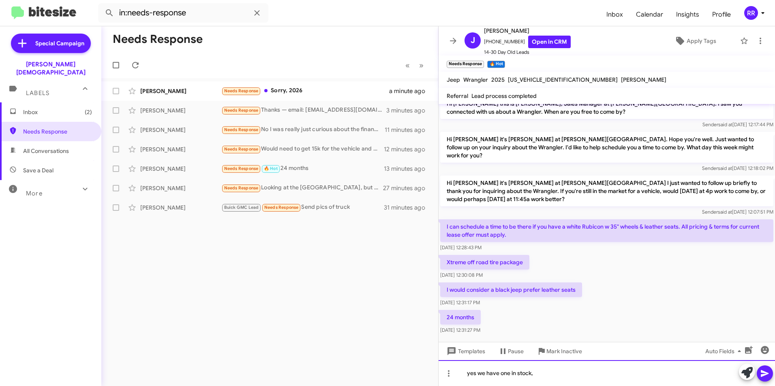
click at [542, 375] on div "yes we have one in stock," at bounding box center [606, 374] width 336 height 26
click at [759, 374] on button at bounding box center [764, 374] width 16 height 16
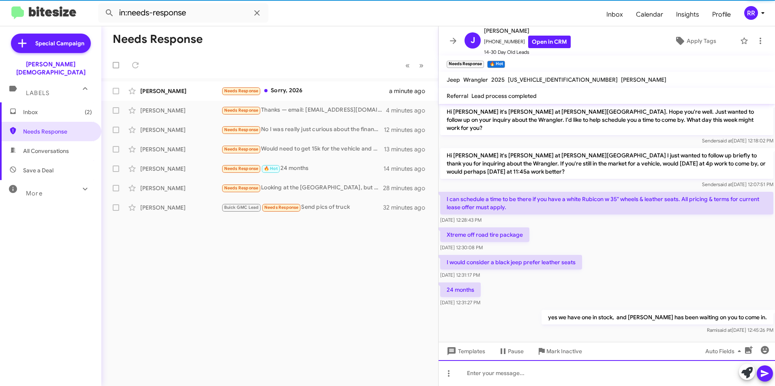
scroll to position [39, 0]
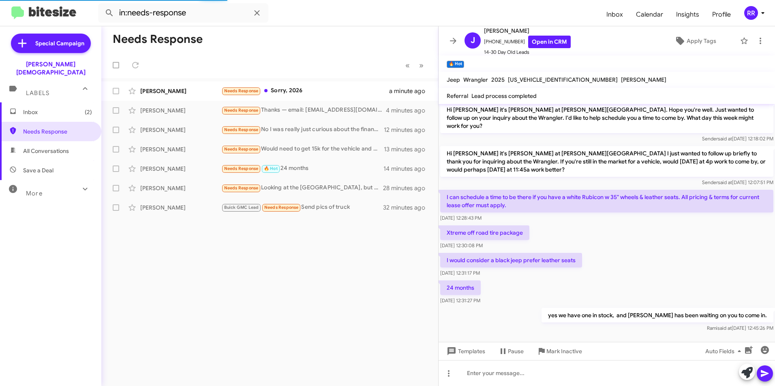
click at [173, 212] on div "Needs Response « Previous » Next [PERSON_NAME] Needs Response Sorry, 2026 a min…" at bounding box center [269, 206] width 337 height 360
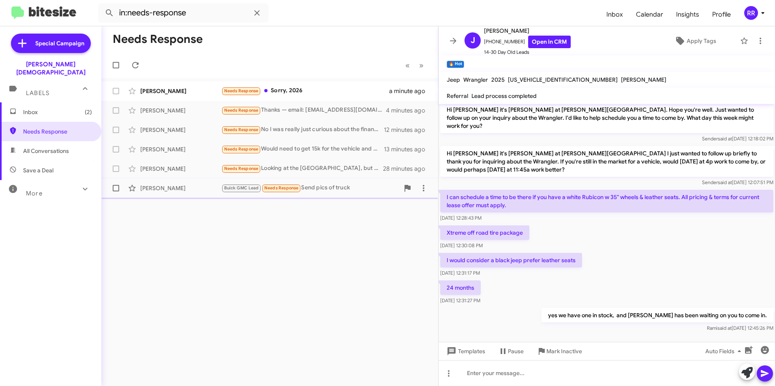
click at [167, 190] on div "[PERSON_NAME]" at bounding box center [180, 188] width 81 height 8
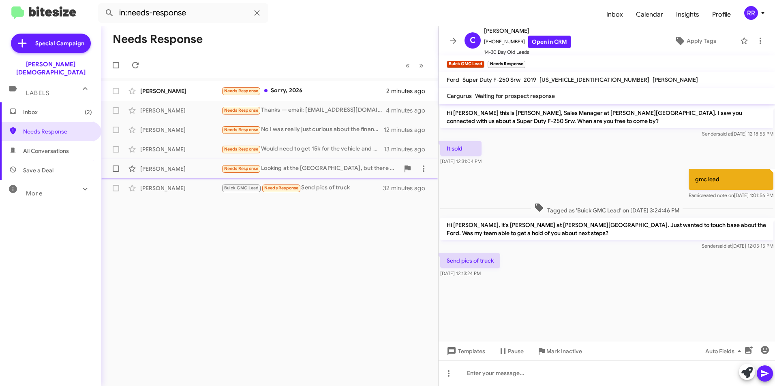
click at [159, 170] on div "[PERSON_NAME]" at bounding box center [180, 169] width 81 height 8
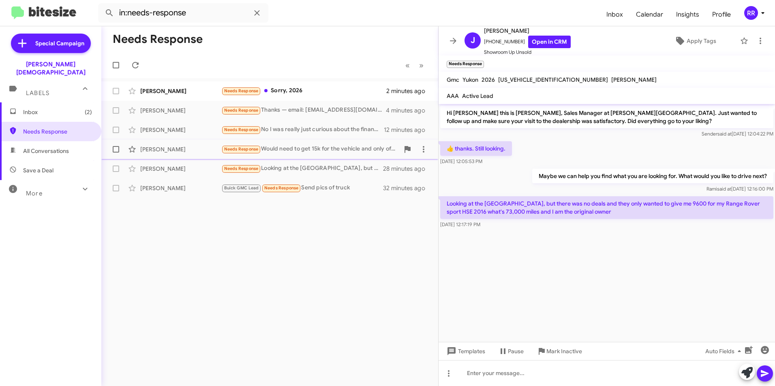
click at [162, 152] on div "[PERSON_NAME]" at bounding box center [180, 149] width 81 height 8
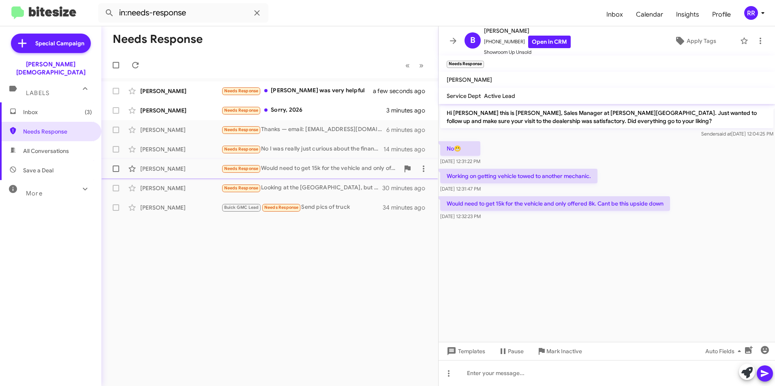
click at [152, 170] on div "[PERSON_NAME]" at bounding box center [180, 169] width 81 height 8
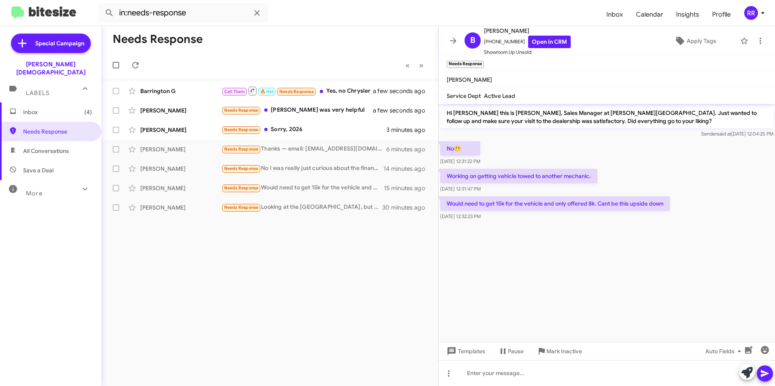
click at [31, 148] on span "All Conversations" at bounding box center [50, 150] width 101 height 19
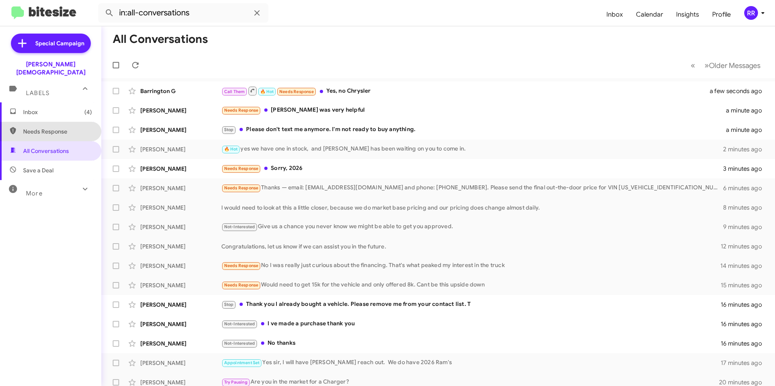
click at [50, 128] on span "Needs Response" at bounding box center [57, 132] width 69 height 8
type input "in:needs-response"
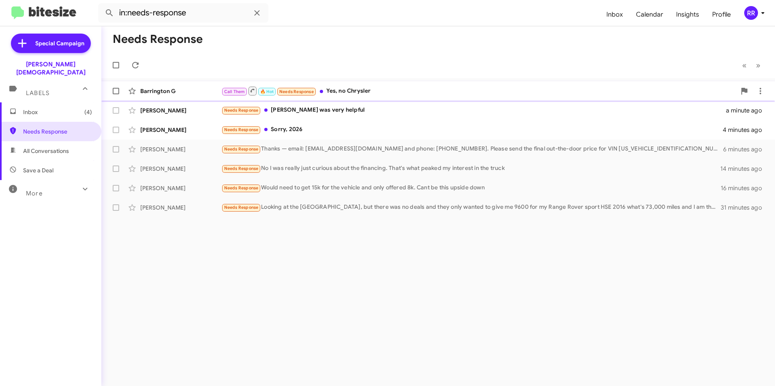
click at [172, 92] on div "Barrington G" at bounding box center [180, 91] width 81 height 8
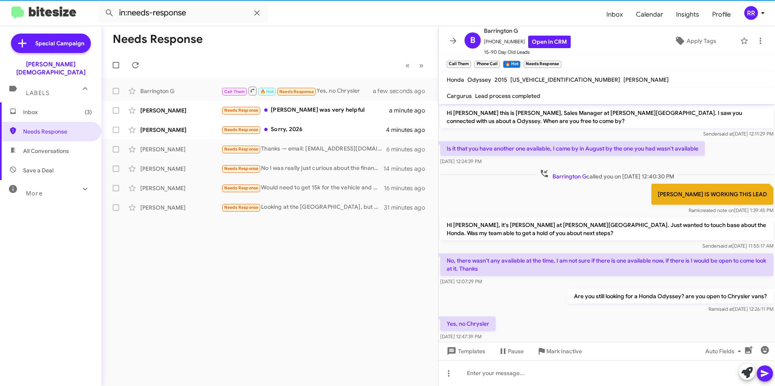
scroll to position [0, 0]
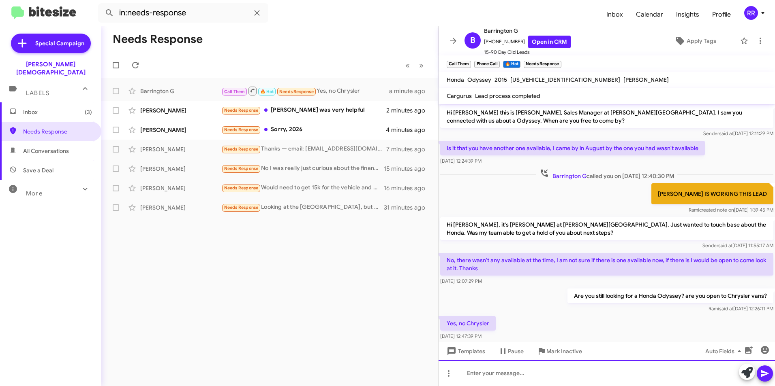
click at [488, 376] on div at bounding box center [606, 374] width 336 height 26
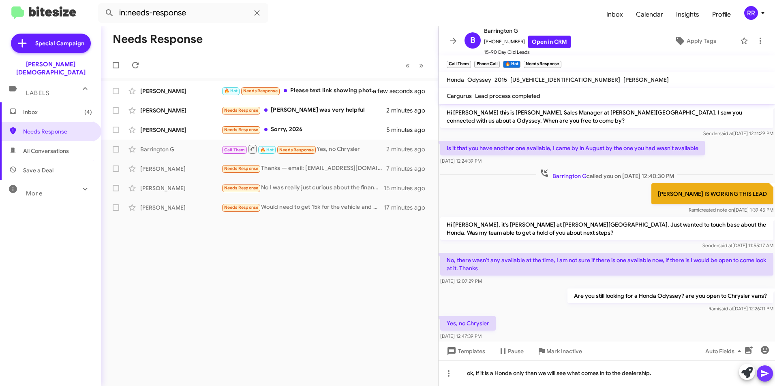
click at [764, 370] on icon at bounding box center [765, 374] width 10 height 10
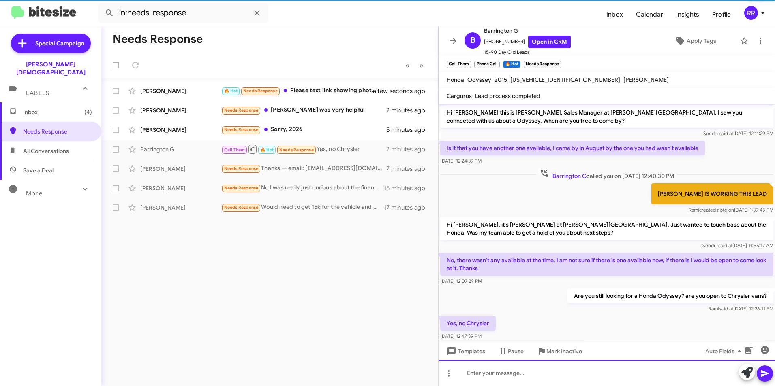
scroll to position [46, 0]
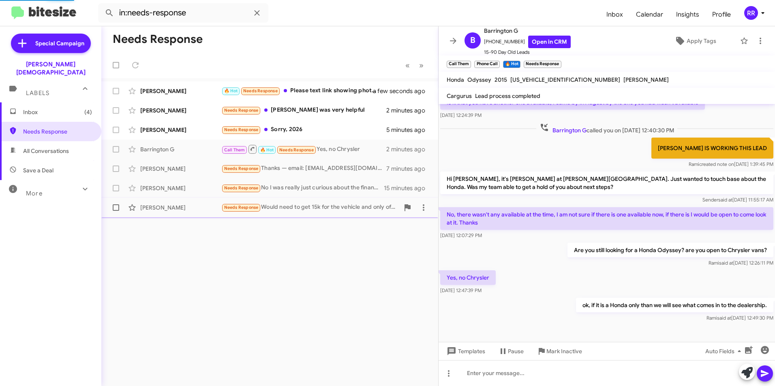
click at [161, 205] on div "[PERSON_NAME]" at bounding box center [180, 208] width 81 height 8
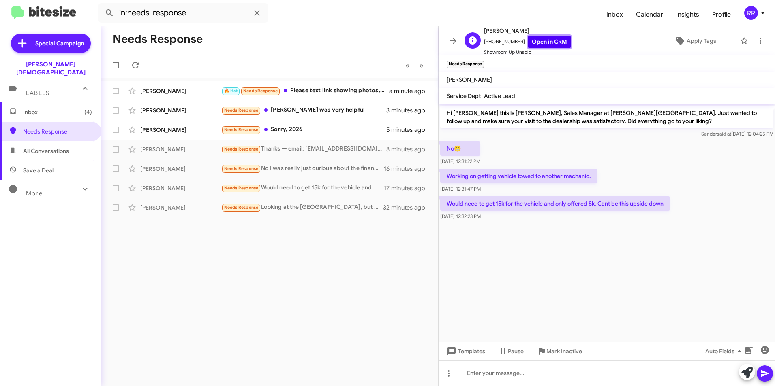
click at [546, 43] on link "Open in CRM" at bounding box center [549, 42] width 43 height 13
click at [503, 371] on div at bounding box center [606, 374] width 336 height 26
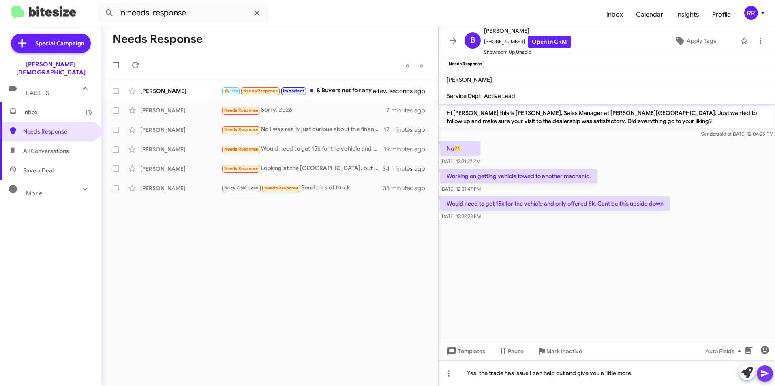
click at [767, 372] on icon at bounding box center [765, 374] width 10 height 10
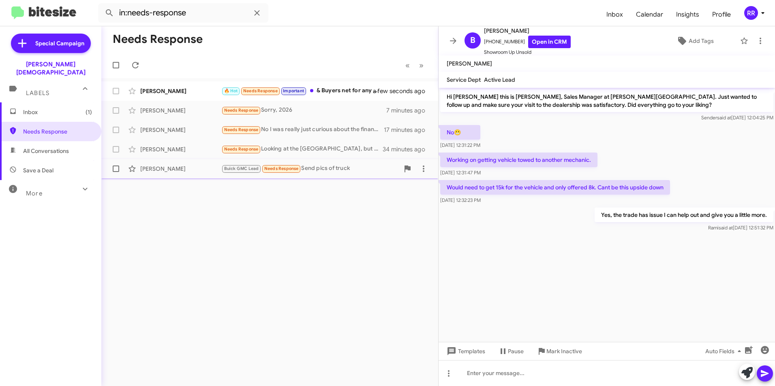
click at [161, 169] on div "[PERSON_NAME]" at bounding box center [180, 169] width 81 height 8
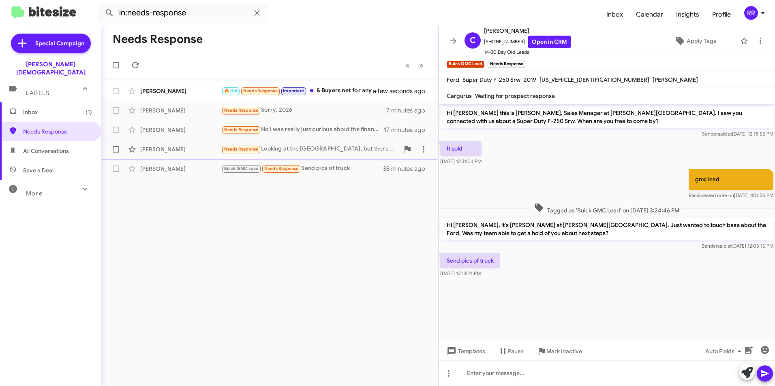
click at [171, 149] on div "[PERSON_NAME]" at bounding box center [180, 149] width 81 height 8
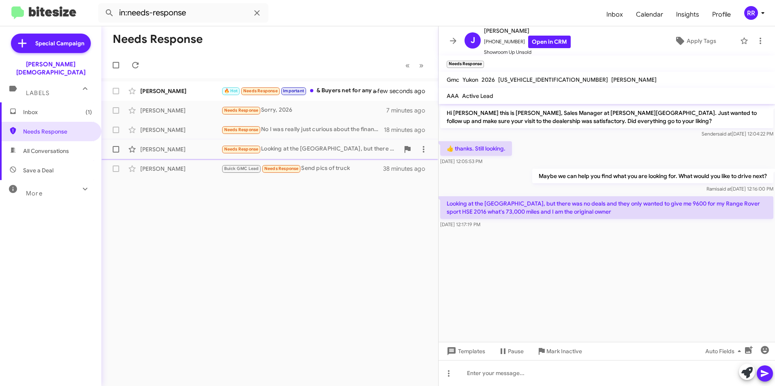
click at [171, 150] on div "[PERSON_NAME]" at bounding box center [180, 149] width 81 height 8
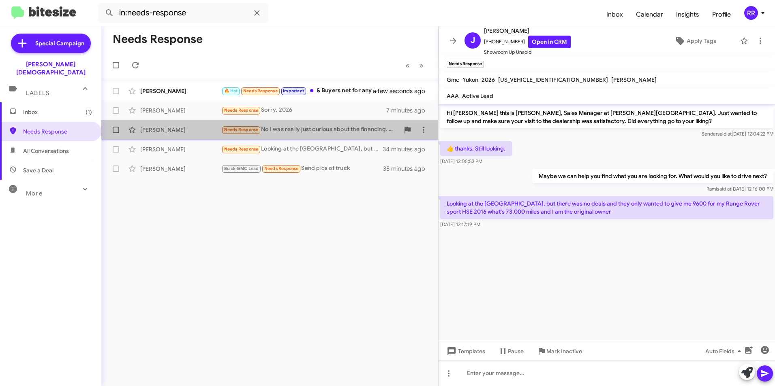
click at [163, 132] on div "[PERSON_NAME]" at bounding box center [180, 130] width 81 height 8
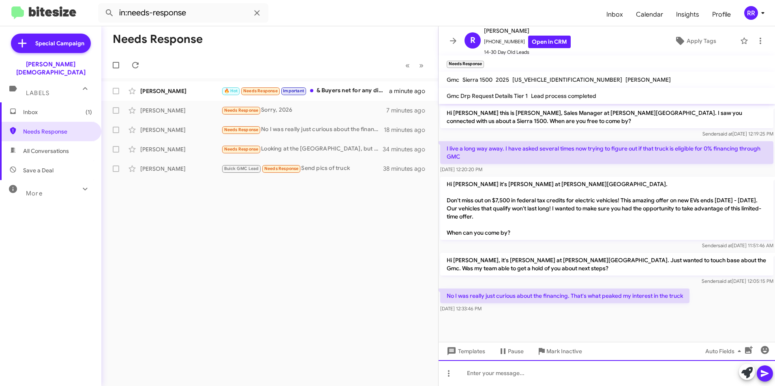
click at [481, 379] on div at bounding box center [606, 374] width 336 height 26
click at [765, 374] on icon at bounding box center [764, 374] width 8 height 7
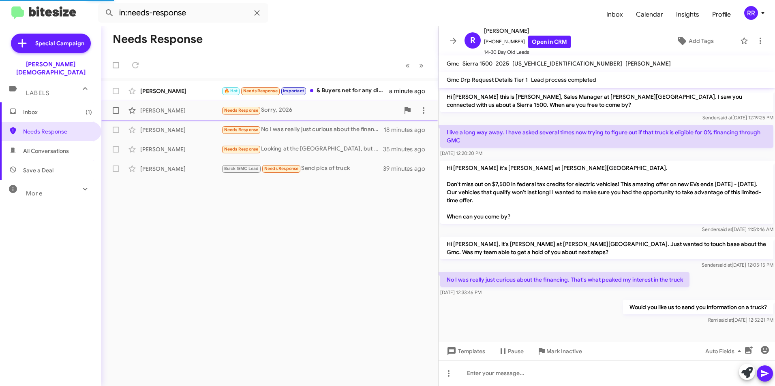
click at [164, 111] on div "[PERSON_NAME]" at bounding box center [180, 111] width 81 height 8
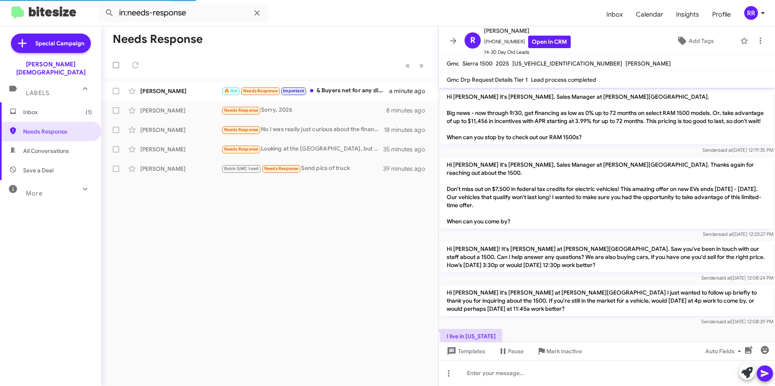
scroll to position [171, 0]
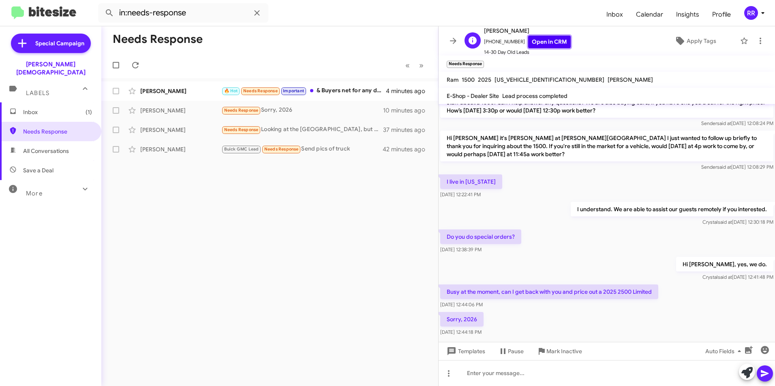
click at [534, 40] on link "Open in CRM" at bounding box center [549, 42] width 43 height 13
drag, startPoint x: 153, startPoint y: 93, endPoint x: 188, endPoint y: 105, distance: 37.2
click at [153, 94] on div "[PERSON_NAME]" at bounding box center [180, 91] width 81 height 8
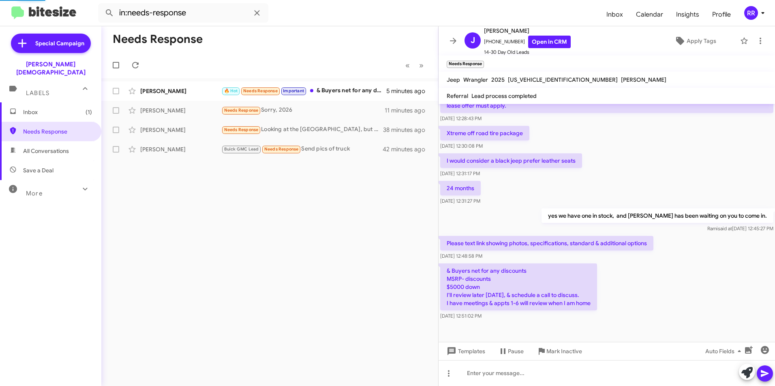
scroll to position [130, 0]
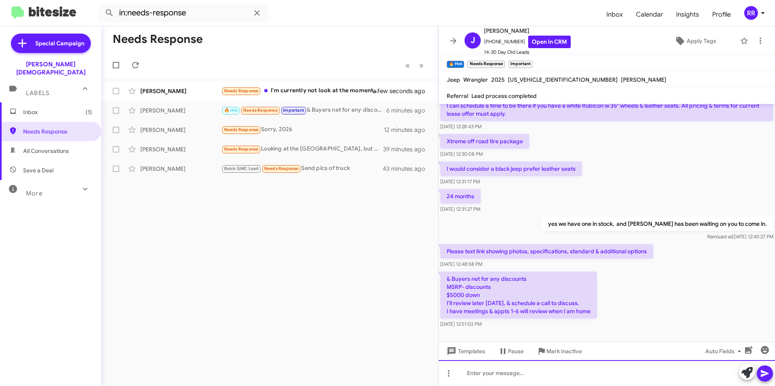
click at [535, 375] on div at bounding box center [606, 374] width 336 height 26
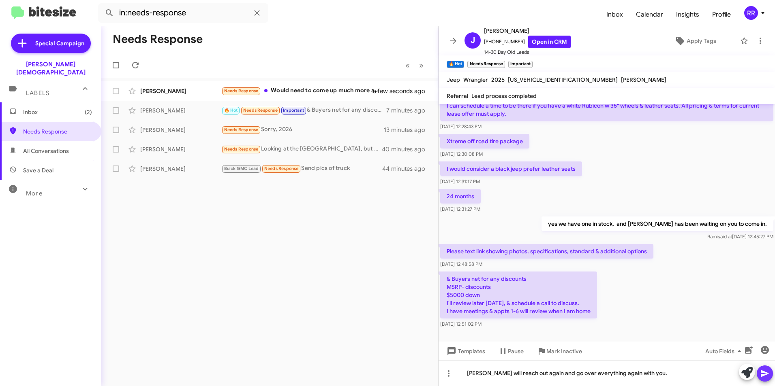
click at [765, 372] on icon at bounding box center [765, 374] width 10 height 10
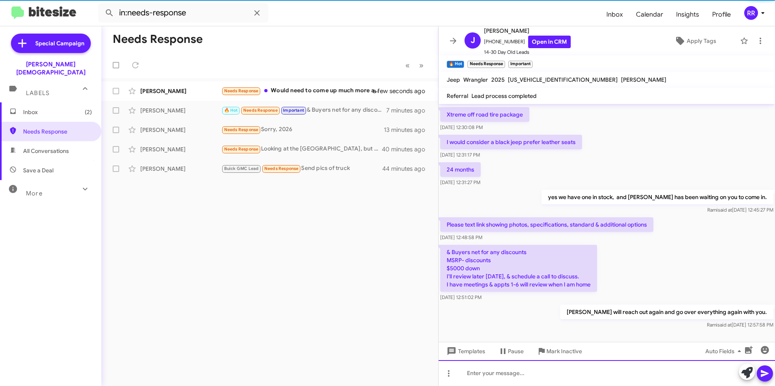
scroll to position [160, 0]
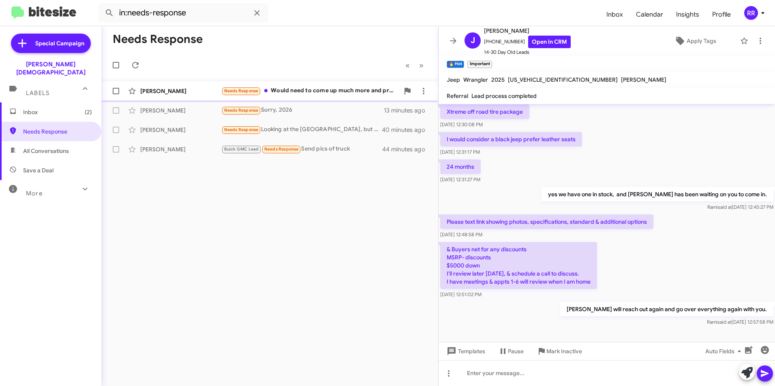
click at [167, 96] on div "[PERSON_NAME] Needs Response Would need to come up much more and probably down …" at bounding box center [270, 91] width 324 height 16
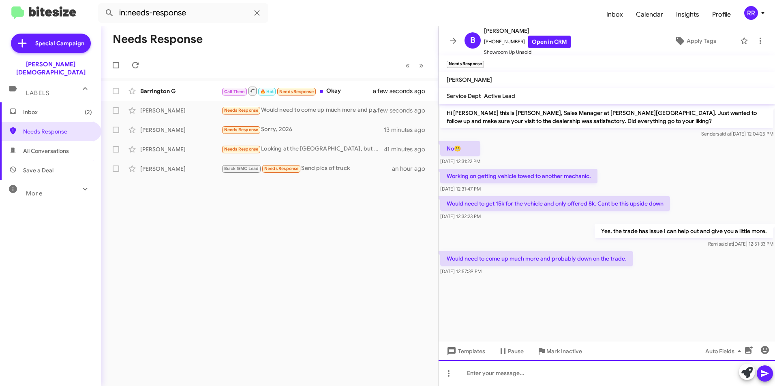
click at [508, 374] on div at bounding box center [606, 374] width 336 height 26
click at [547, 374] on div "oh that makes sense." at bounding box center [606, 374] width 336 height 26
click at [761, 377] on icon at bounding box center [764, 374] width 8 height 7
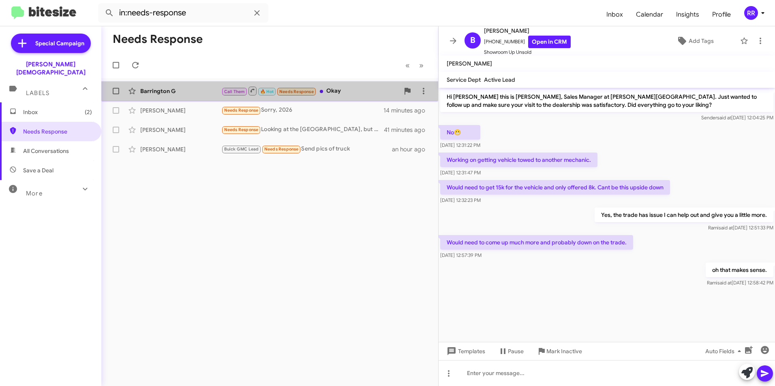
click at [163, 94] on div "Barrington G" at bounding box center [180, 91] width 81 height 8
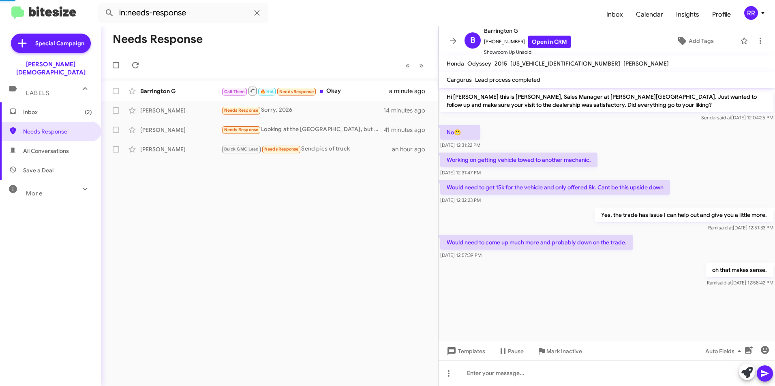
scroll to position [60, 0]
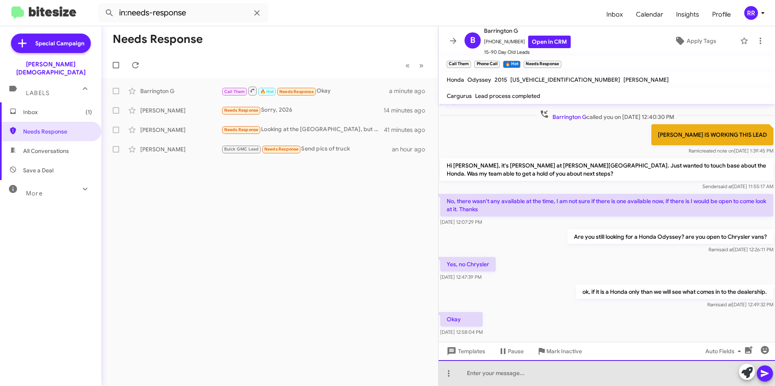
click at [527, 367] on div at bounding box center [606, 374] width 336 height 26
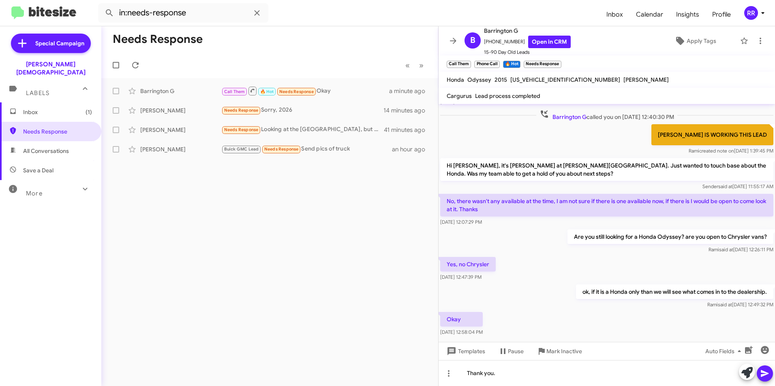
click at [769, 375] on button at bounding box center [764, 374] width 16 height 16
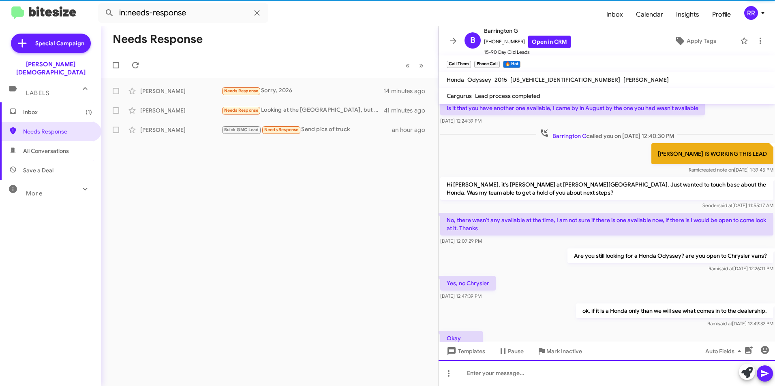
scroll to position [105, 0]
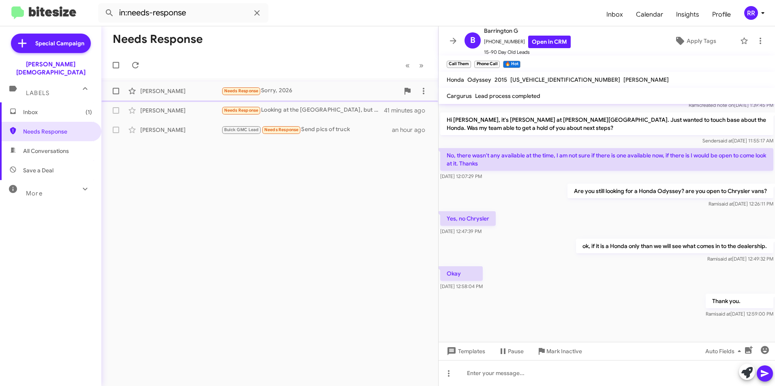
click at [148, 94] on div "[PERSON_NAME]" at bounding box center [180, 91] width 81 height 8
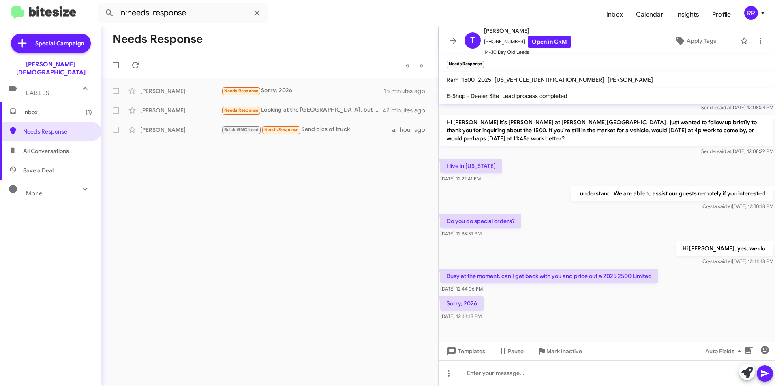
scroll to position [187, 0]
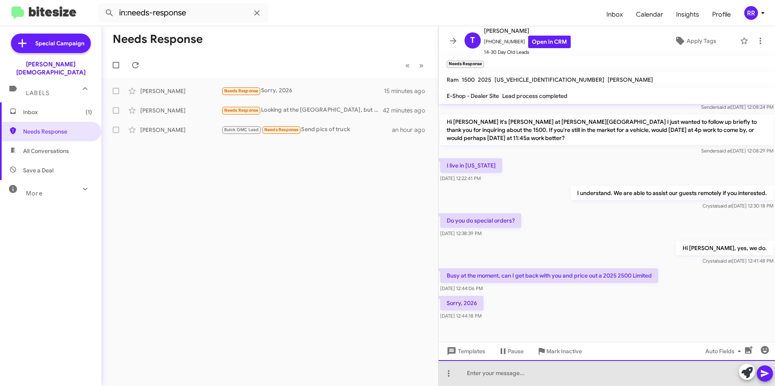
click at [514, 374] on div at bounding box center [606, 374] width 336 height 26
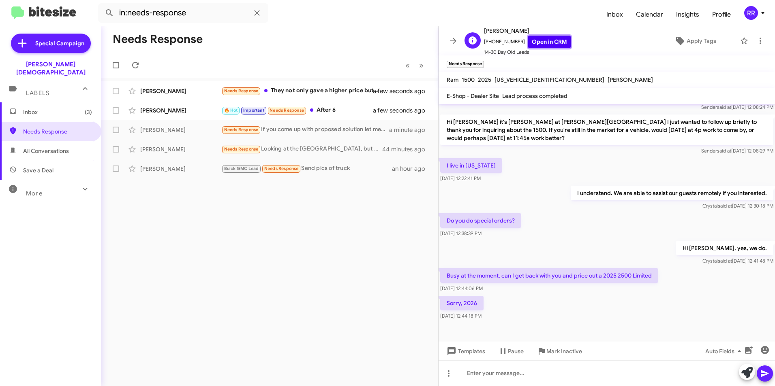
click at [543, 39] on link "Open in CRM" at bounding box center [549, 42] width 43 height 13
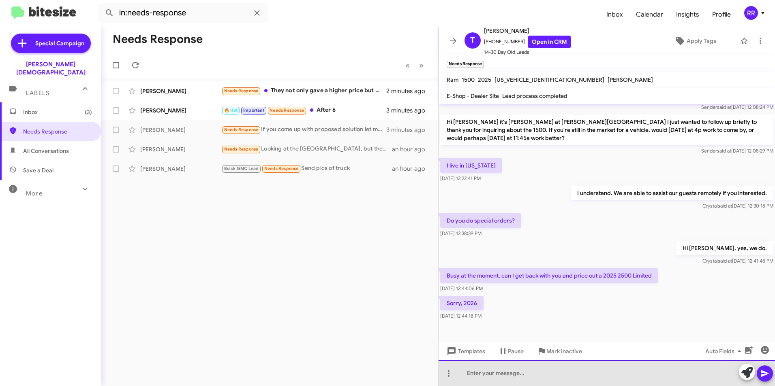
click at [541, 377] on div at bounding box center [606, 374] width 336 height 26
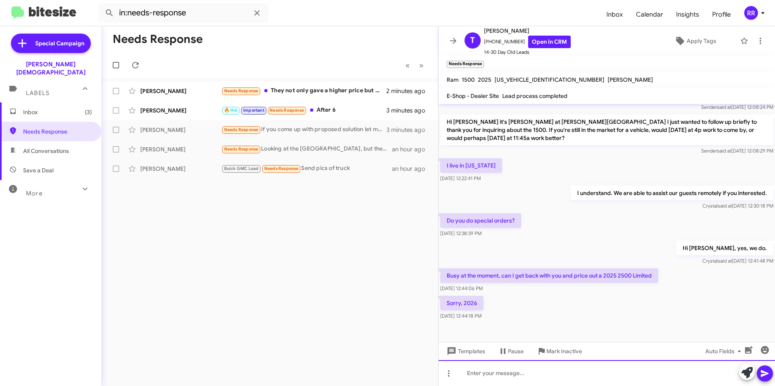
click at [484, 380] on div at bounding box center [606, 374] width 336 height 26
click at [766, 380] on span at bounding box center [765, 374] width 10 height 16
